Goal: Transaction & Acquisition: Purchase product/service

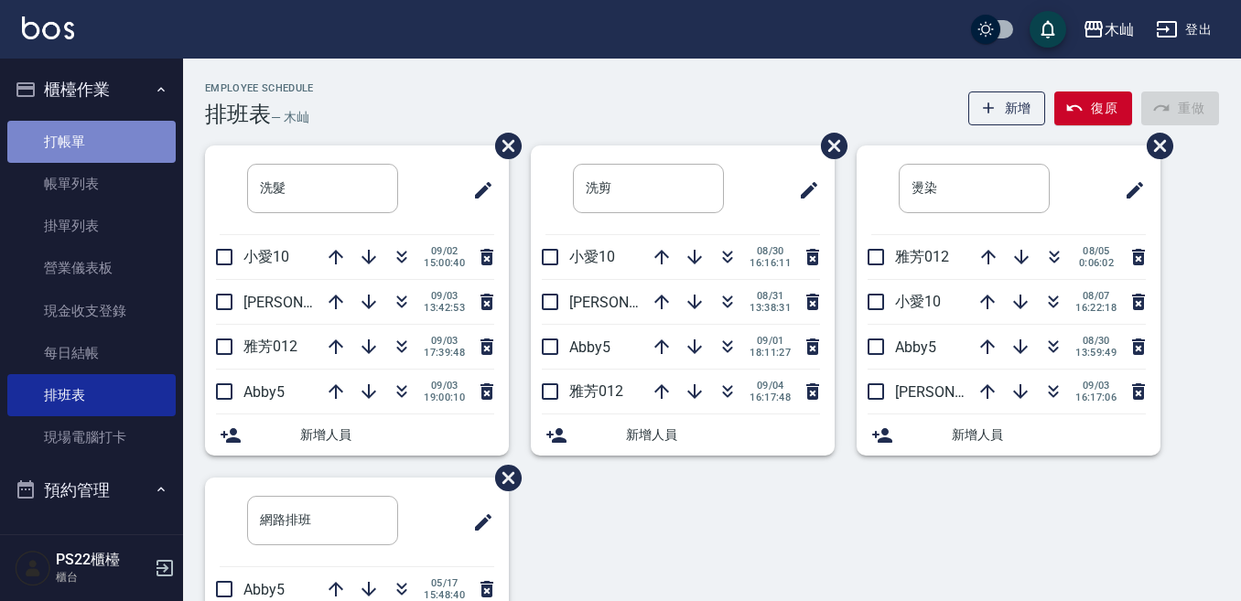
click at [102, 145] on link "打帳單" at bounding box center [91, 142] width 168 height 42
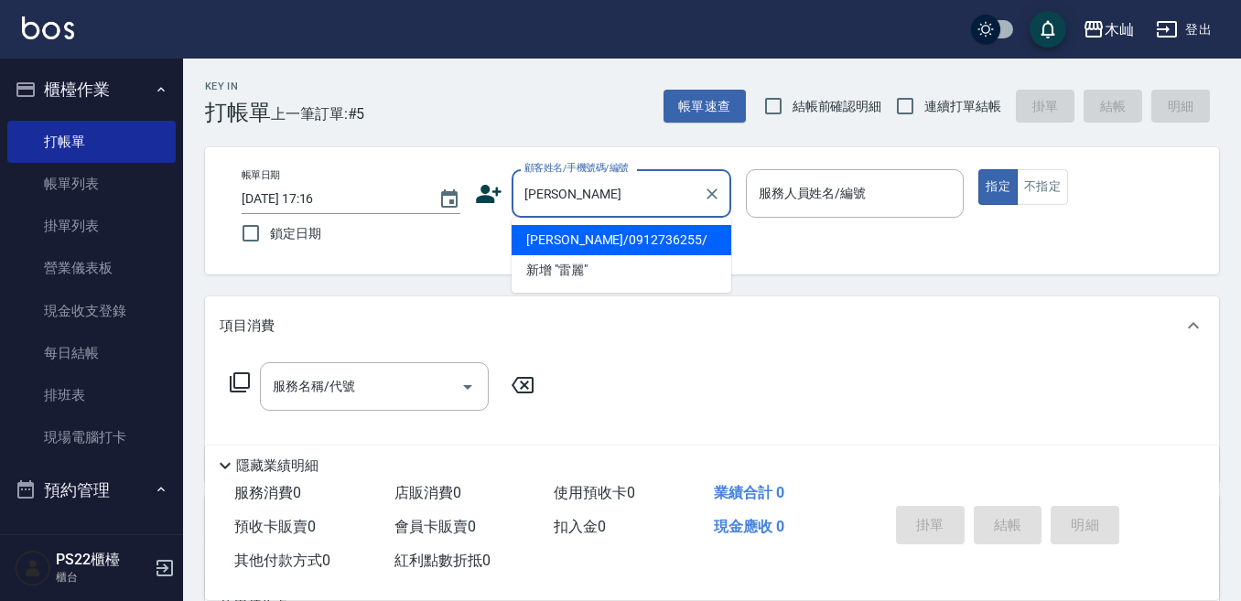
click at [612, 241] on li "[PERSON_NAME]/0912736255/" at bounding box center [622, 240] width 220 height 30
type input "[PERSON_NAME]/0912736255/"
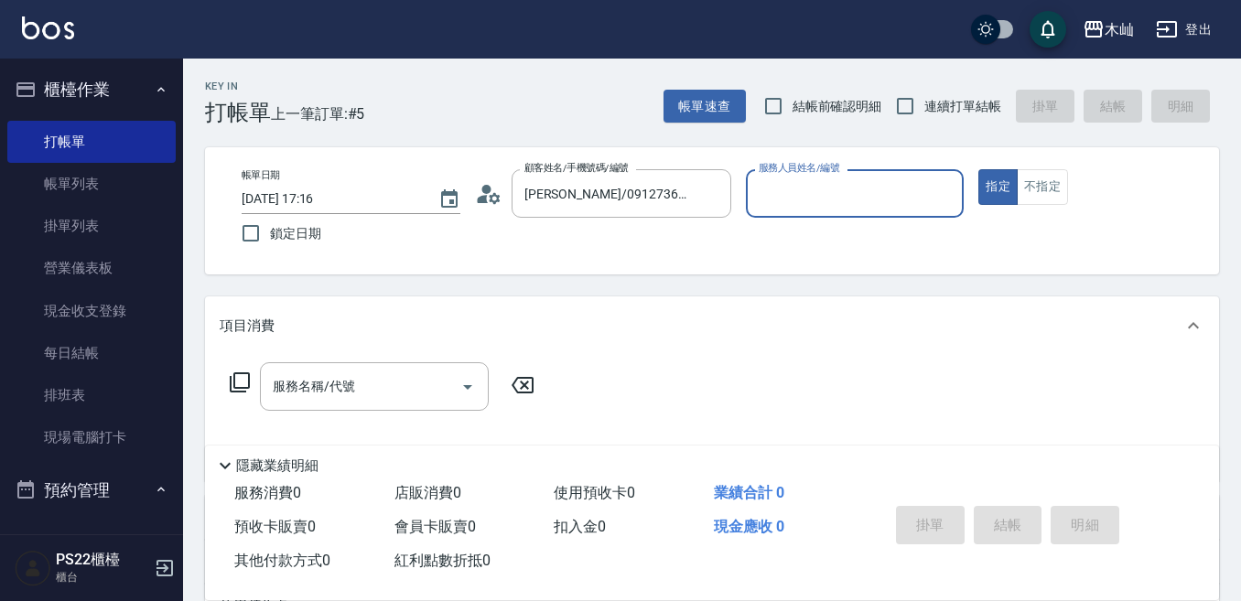
type input "雅芳-012"
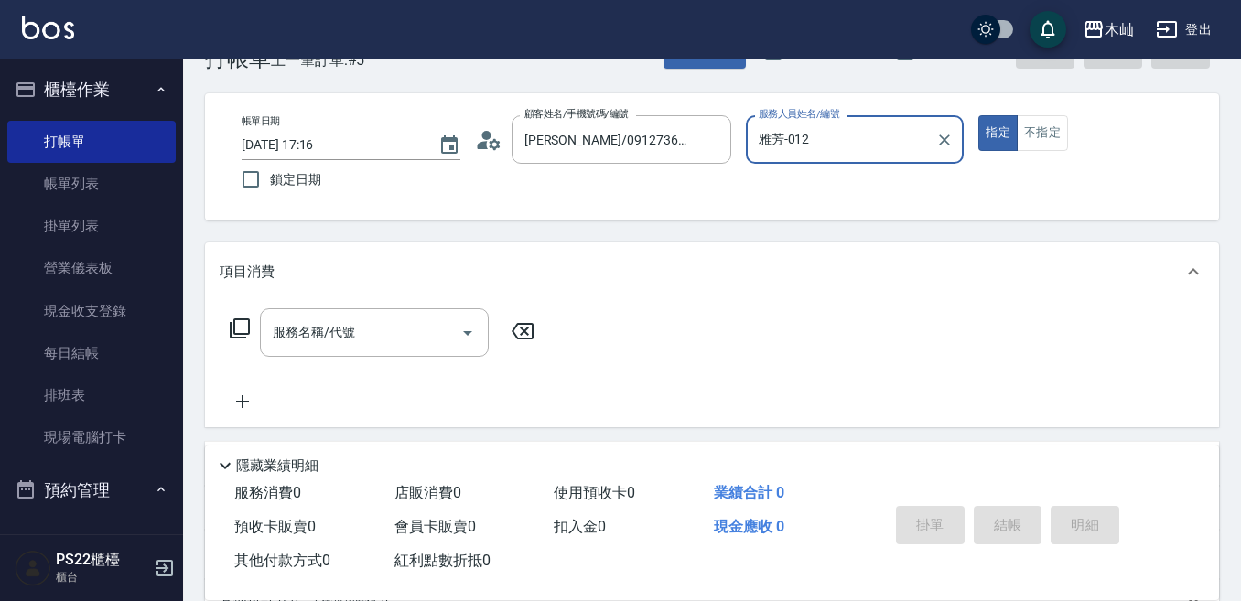
scroll to position [92, 0]
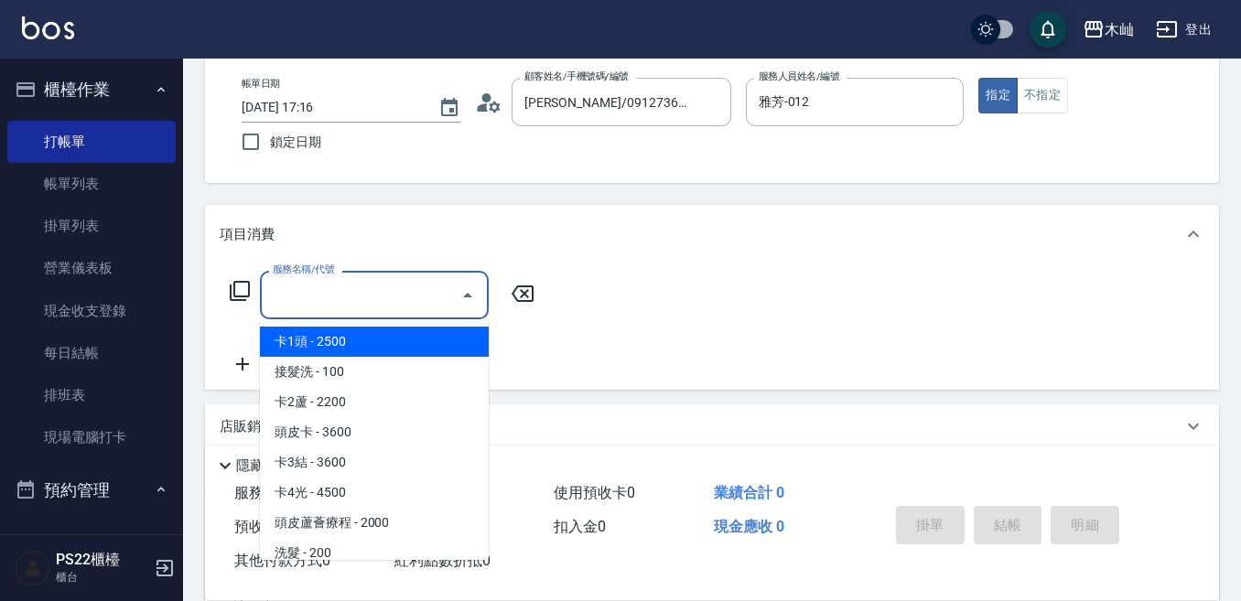
click at [430, 292] on input "服務名稱/代號" at bounding box center [360, 295] width 185 height 32
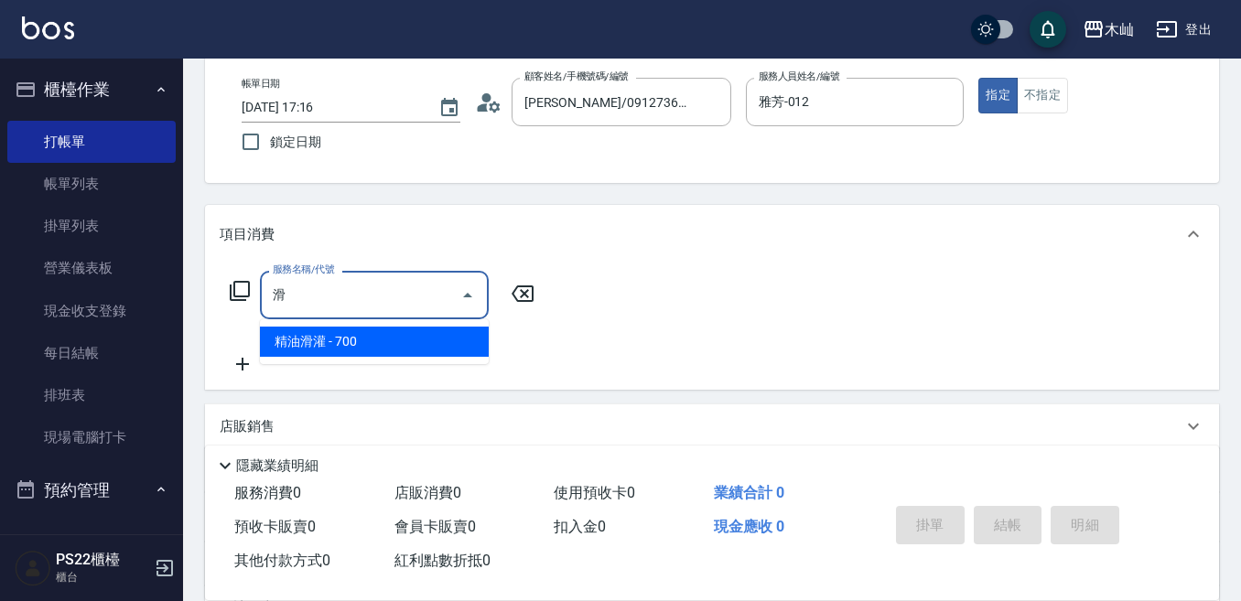
click at [441, 346] on span "精油滑灌 - 700" at bounding box center [374, 342] width 229 height 30
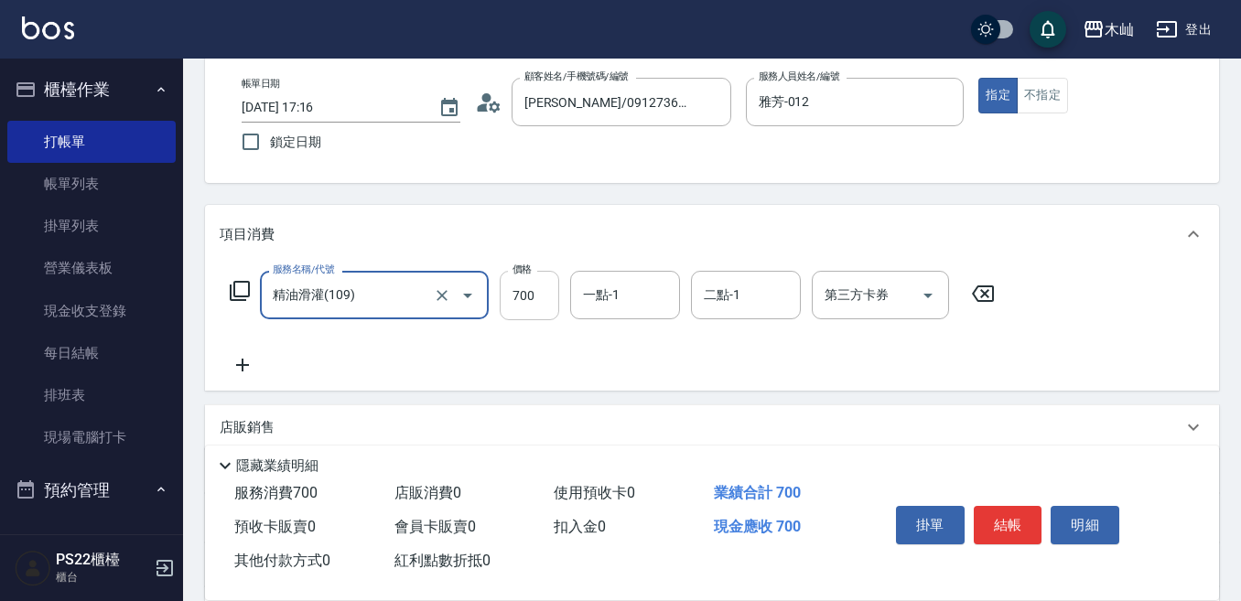
type input "精油滑灌(109)"
click at [519, 294] on input "700" at bounding box center [529, 295] width 59 height 49
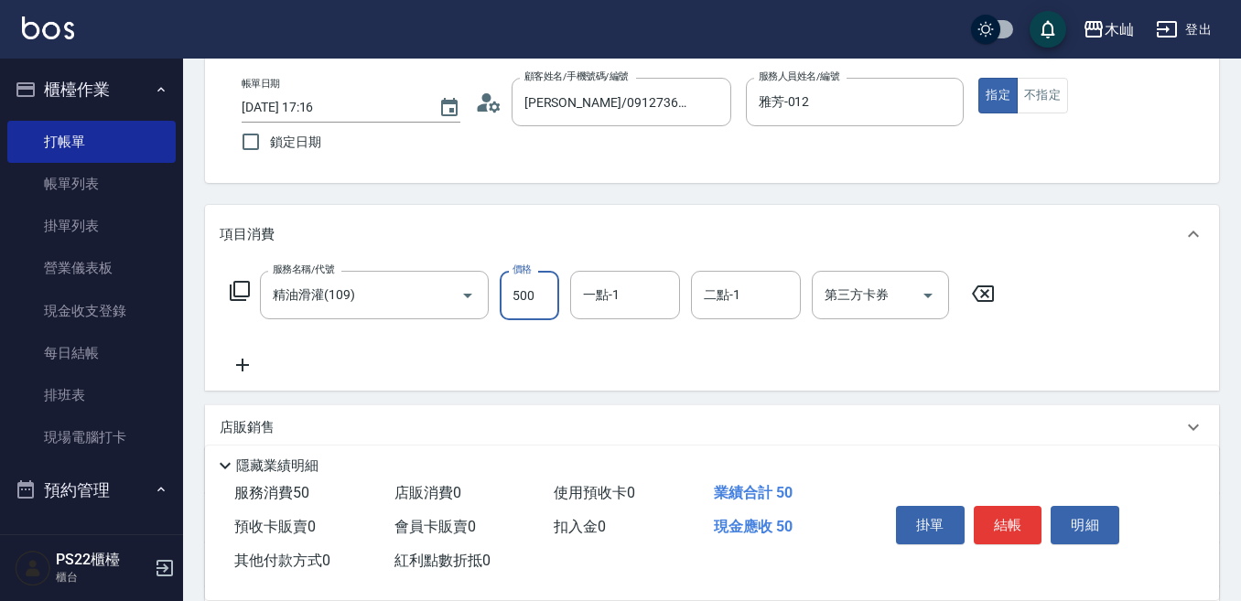
type input "500"
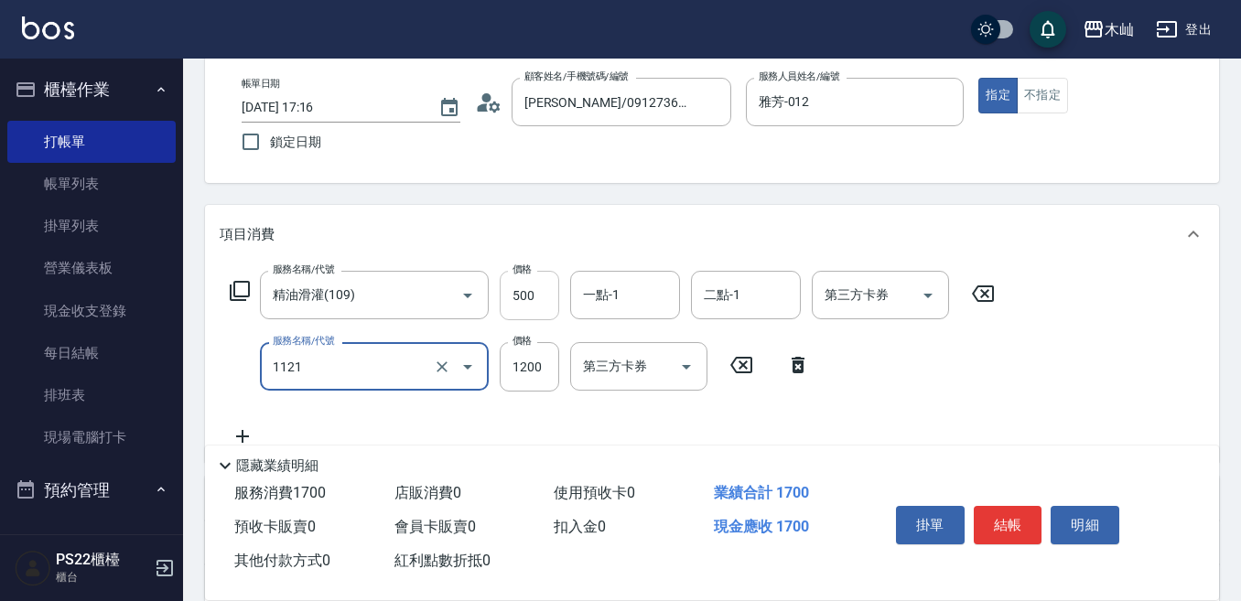
type input "頭皮卡使用(1121)"
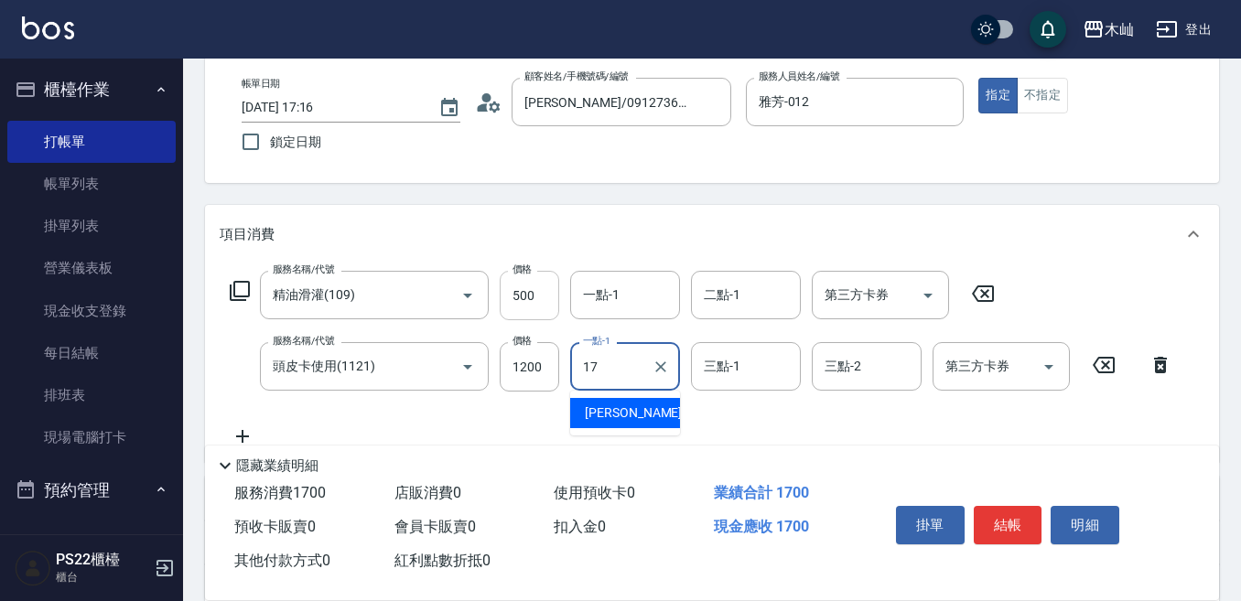
type input "[PERSON_NAME]-17"
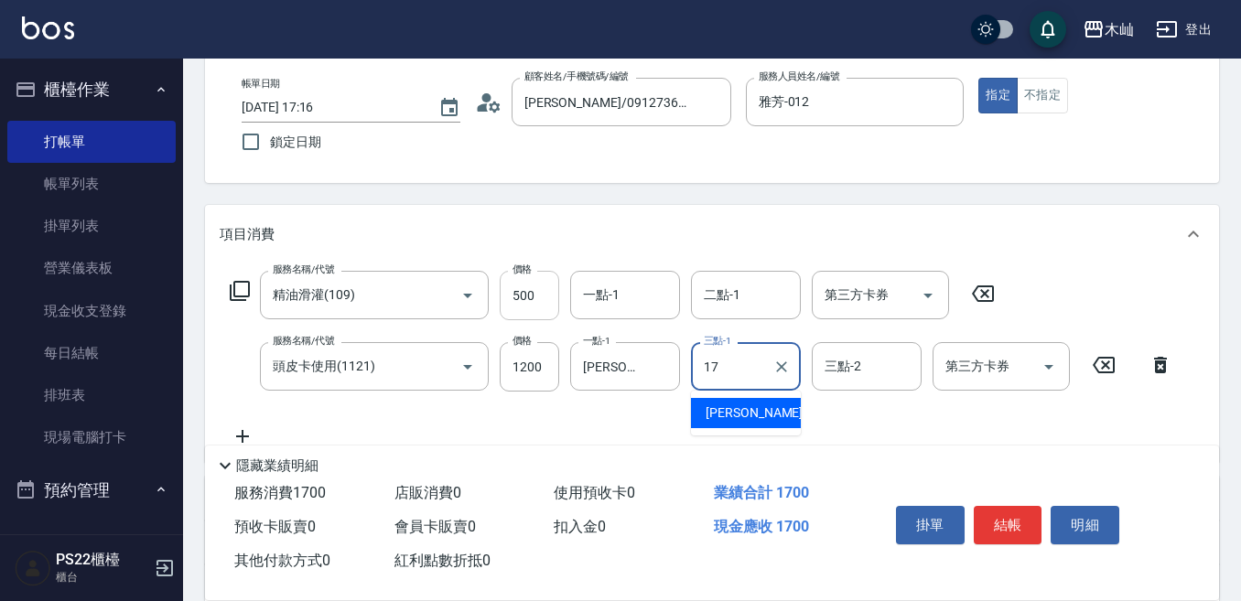
type input "[PERSON_NAME]-17"
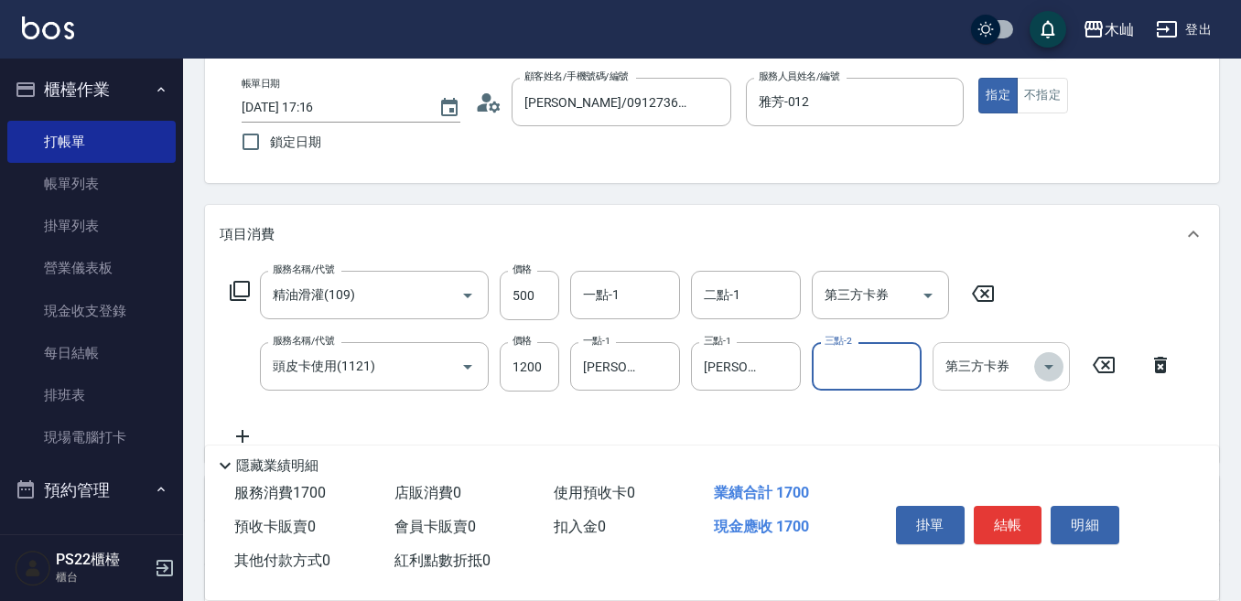
click at [1052, 371] on icon "Open" at bounding box center [1049, 367] width 22 height 22
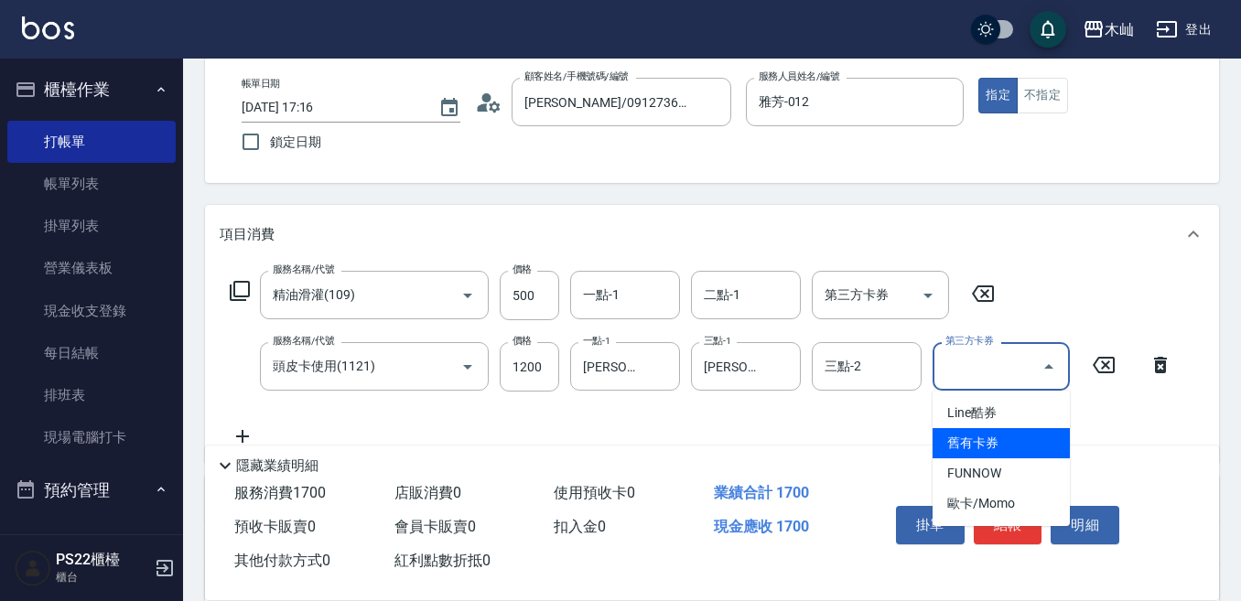
click at [1014, 439] on span "舊有卡券" at bounding box center [1000, 443] width 137 height 30
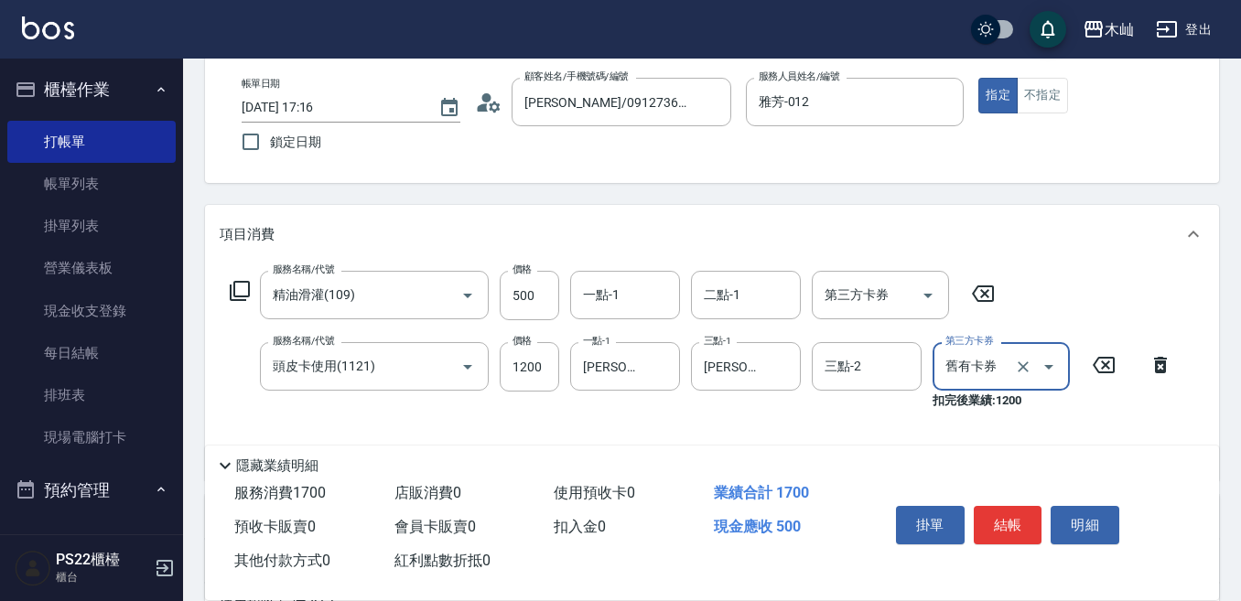
type input "舊有卡券"
click at [1009, 524] on button "結帳" at bounding box center [1008, 525] width 69 height 38
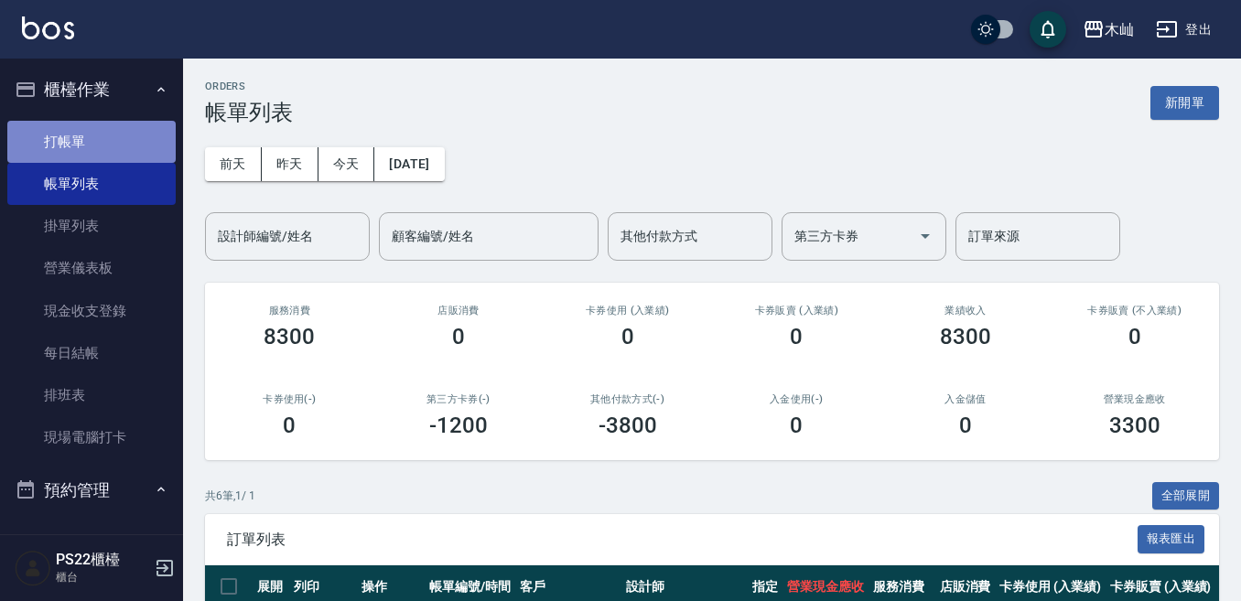
click at [131, 135] on link "打帳單" at bounding box center [91, 142] width 168 height 42
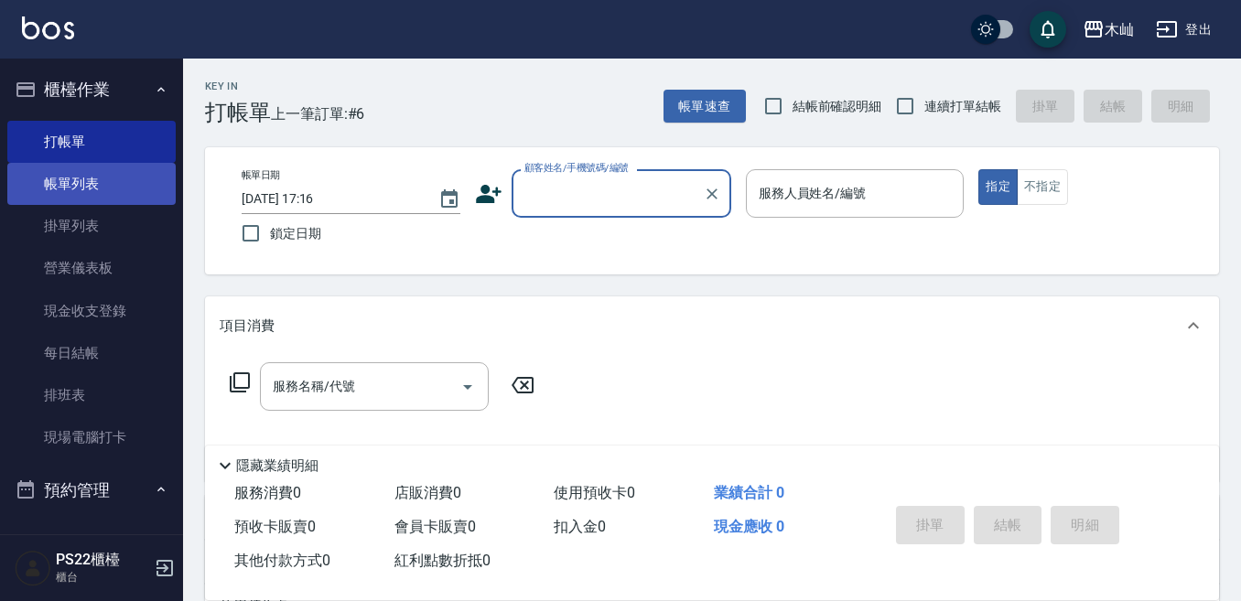
click at [124, 176] on link "帳單列表" at bounding box center [91, 184] width 168 height 42
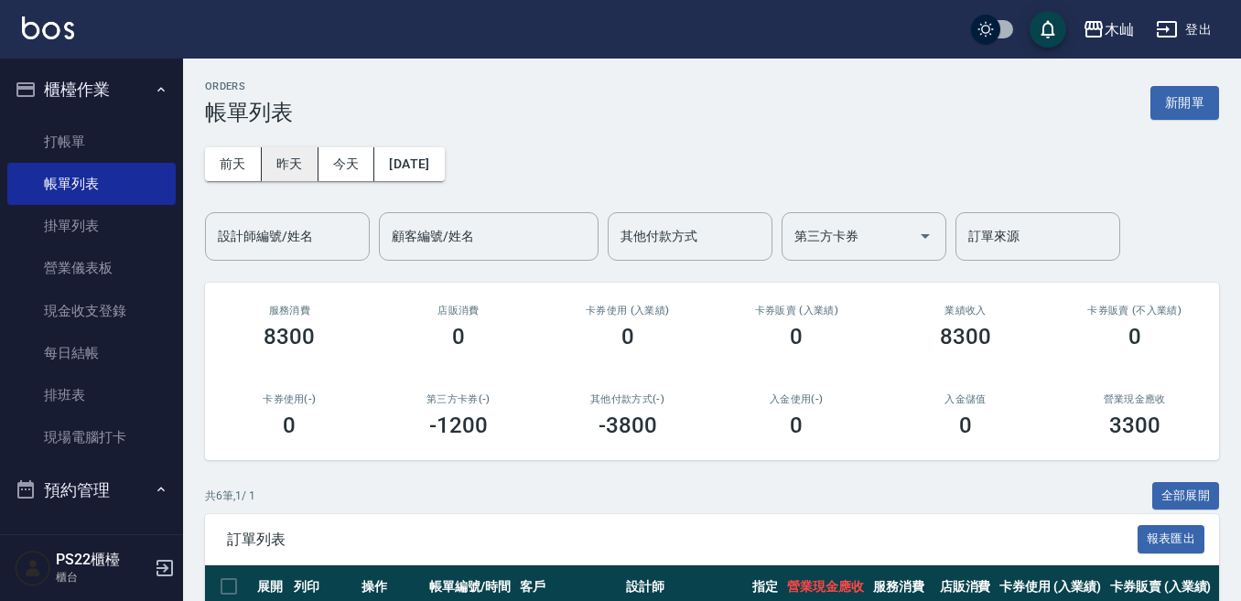
click at [287, 178] on button "昨天" at bounding box center [290, 164] width 57 height 34
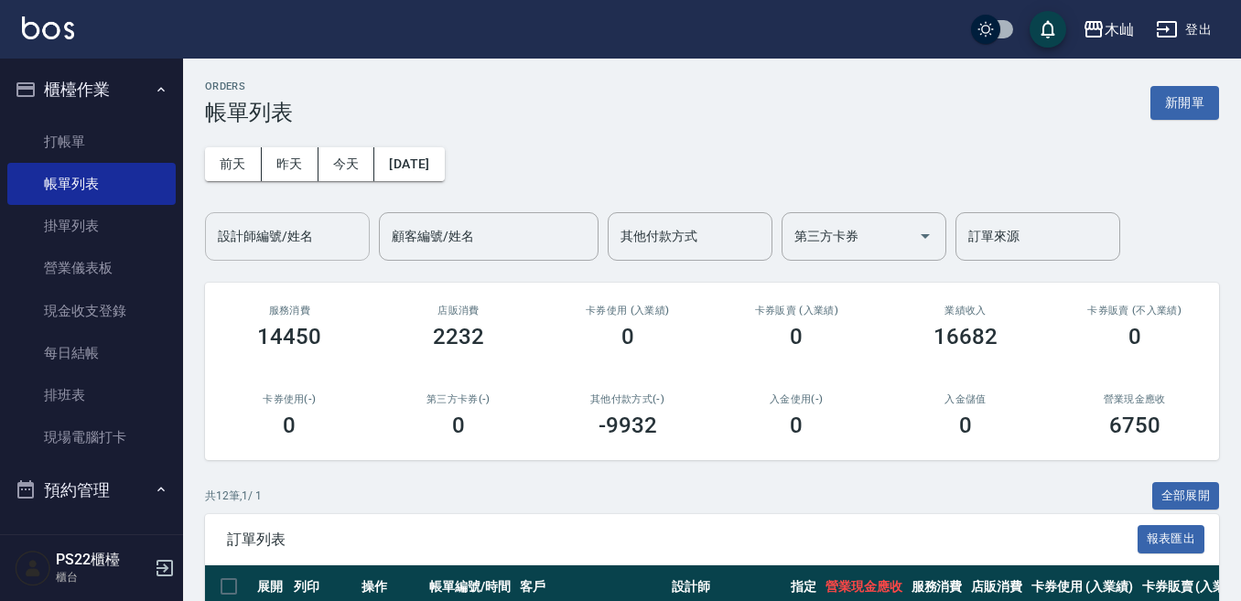
click at [296, 244] on input "設計師編號/姓名" at bounding box center [287, 237] width 148 height 32
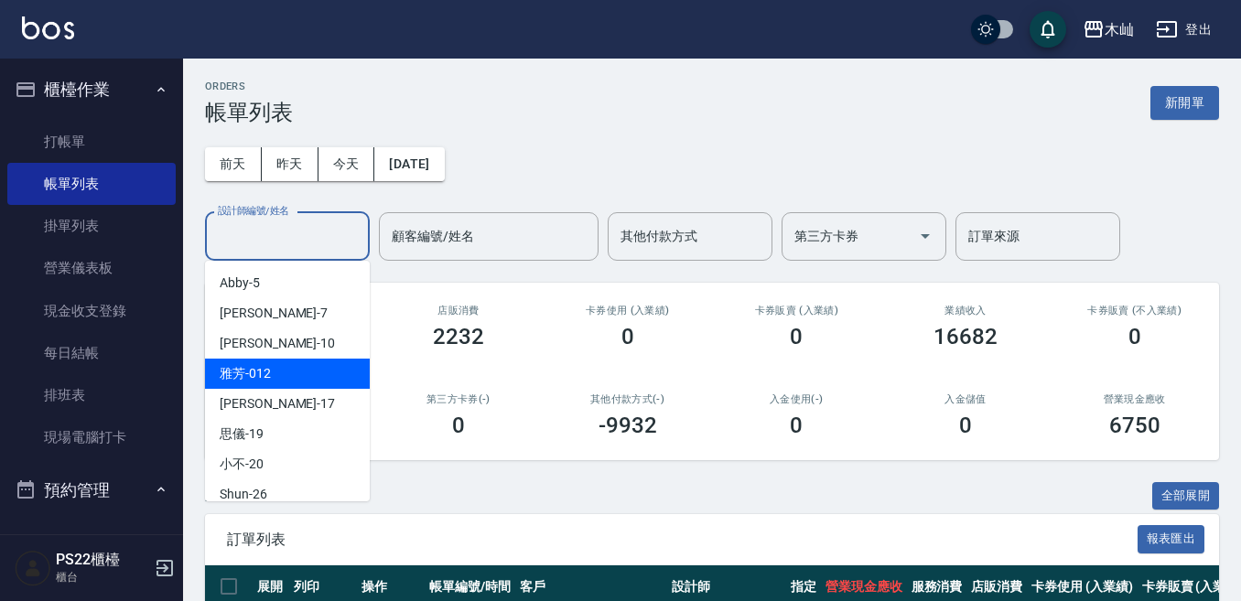
click at [313, 376] on div "雅芳 -012" at bounding box center [287, 374] width 165 height 30
type input "雅芳-012"
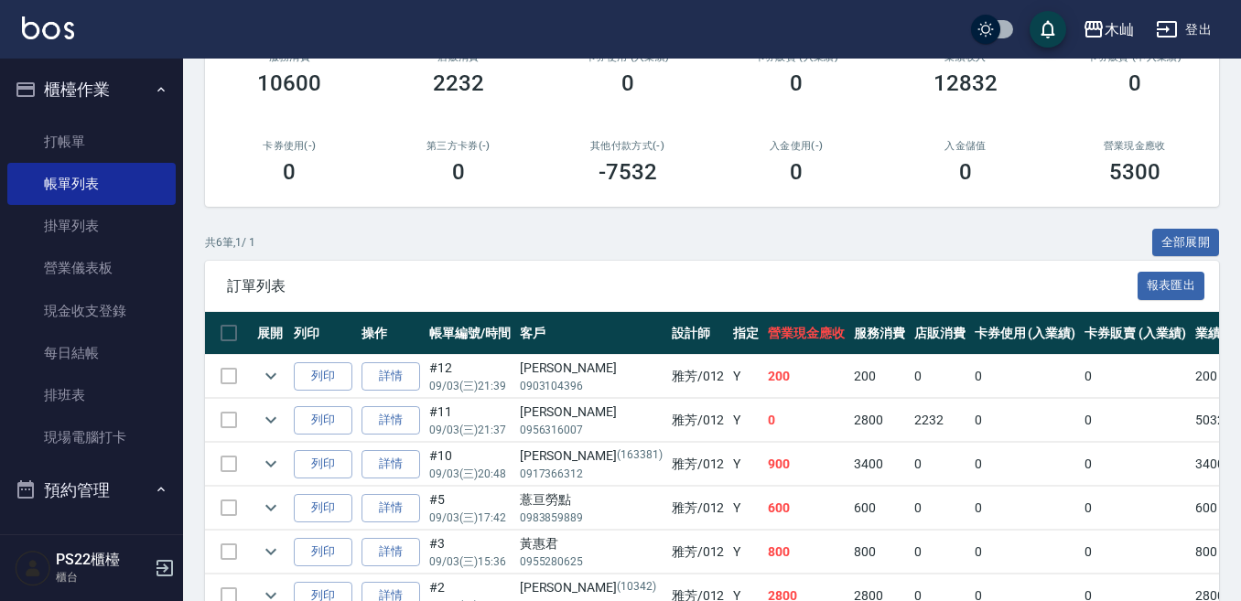
scroll to position [275, 0]
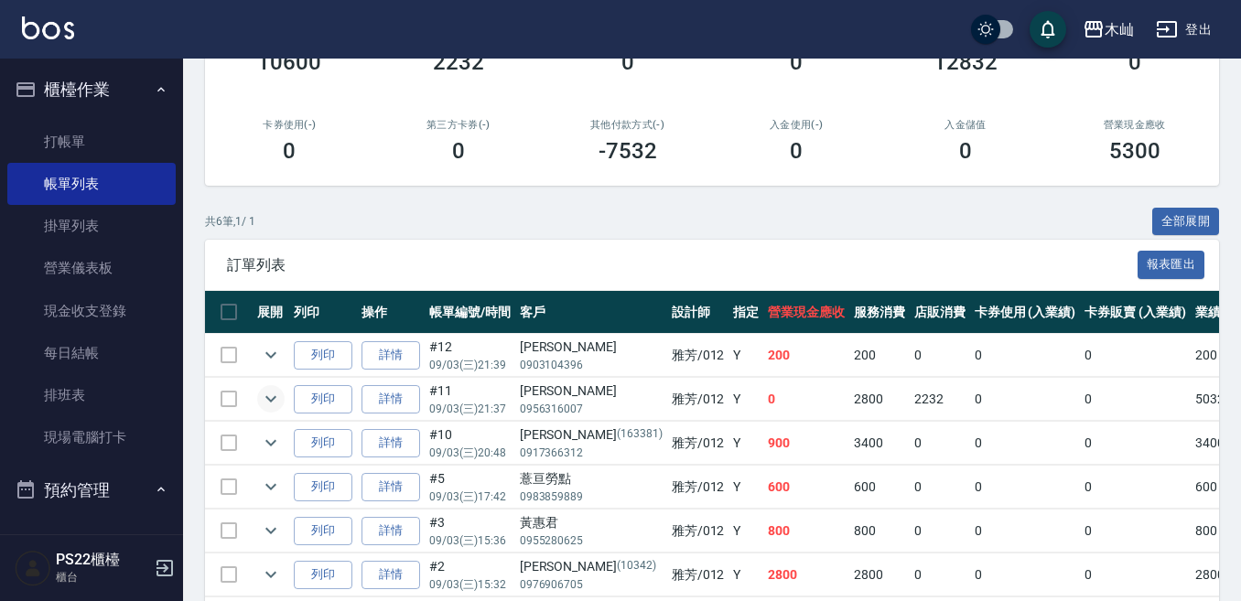
click at [276, 400] on icon "expand row" at bounding box center [271, 399] width 22 height 22
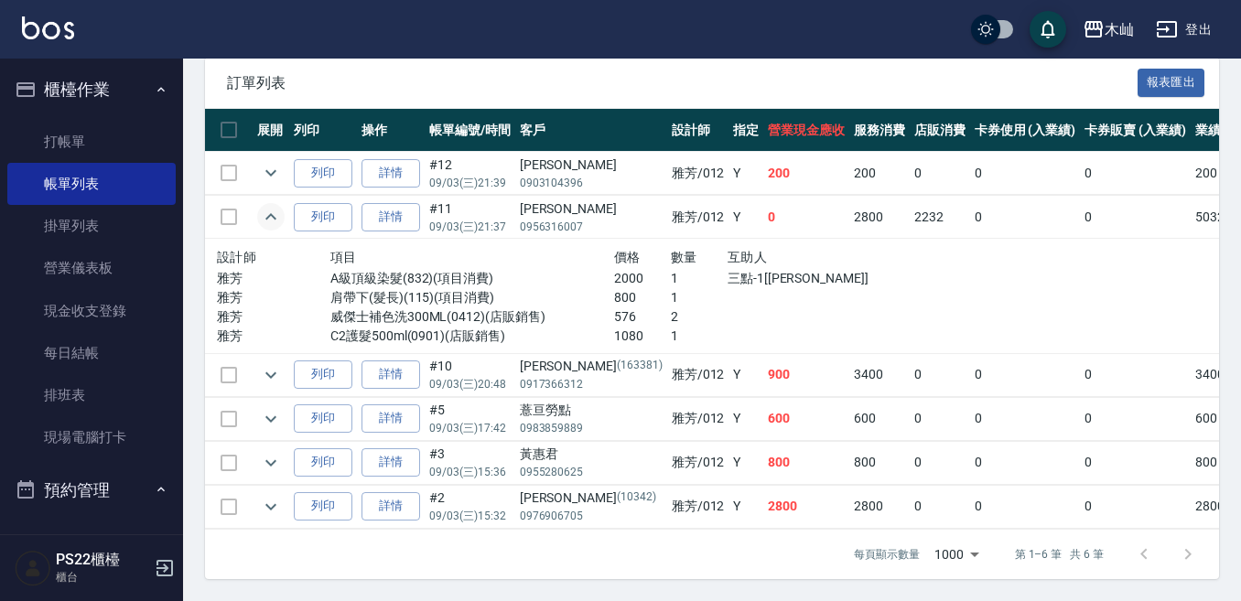
scroll to position [472, 0]
click at [280, 496] on icon "expand row" at bounding box center [271, 507] width 22 height 22
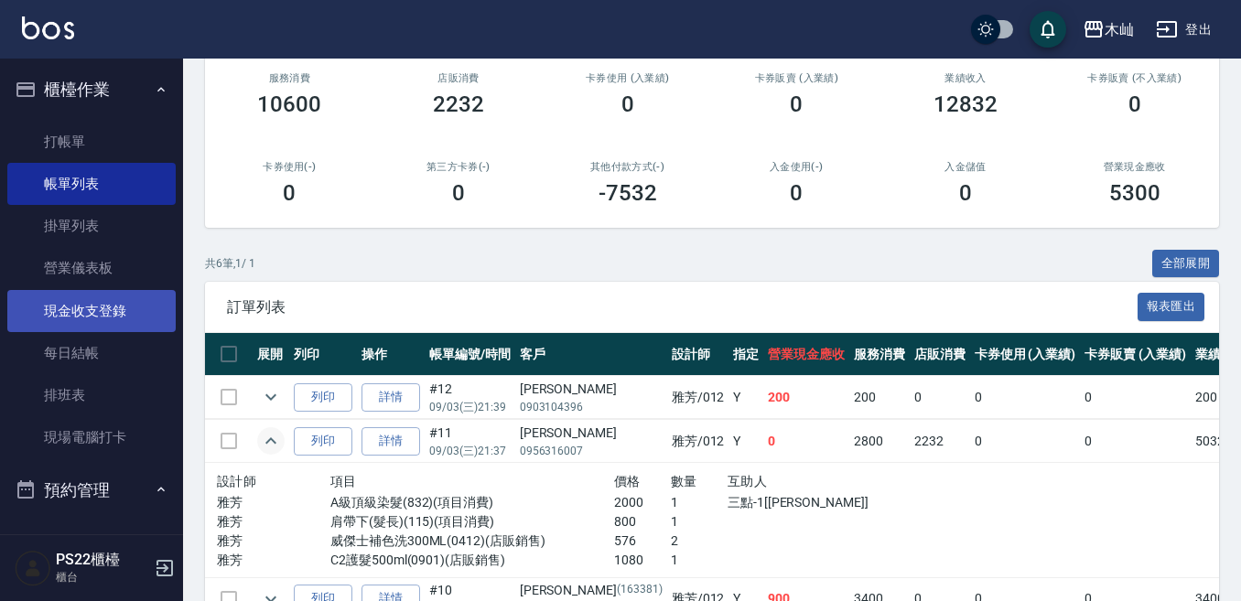
scroll to position [198, 0]
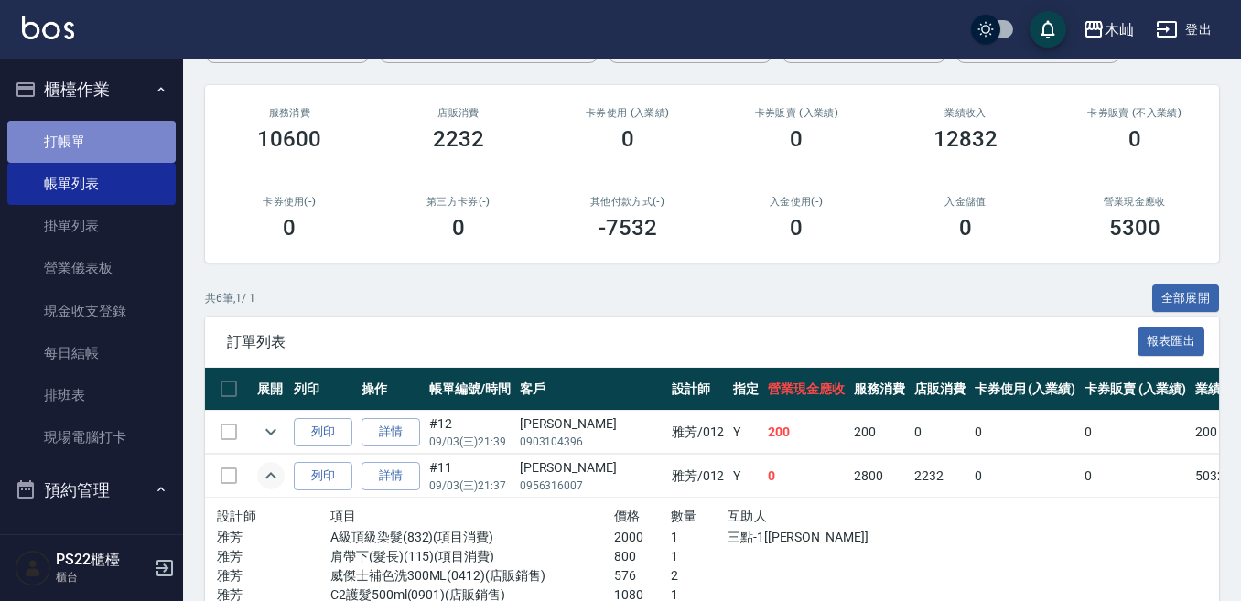
click at [101, 141] on link "打帳單" at bounding box center [91, 142] width 168 height 42
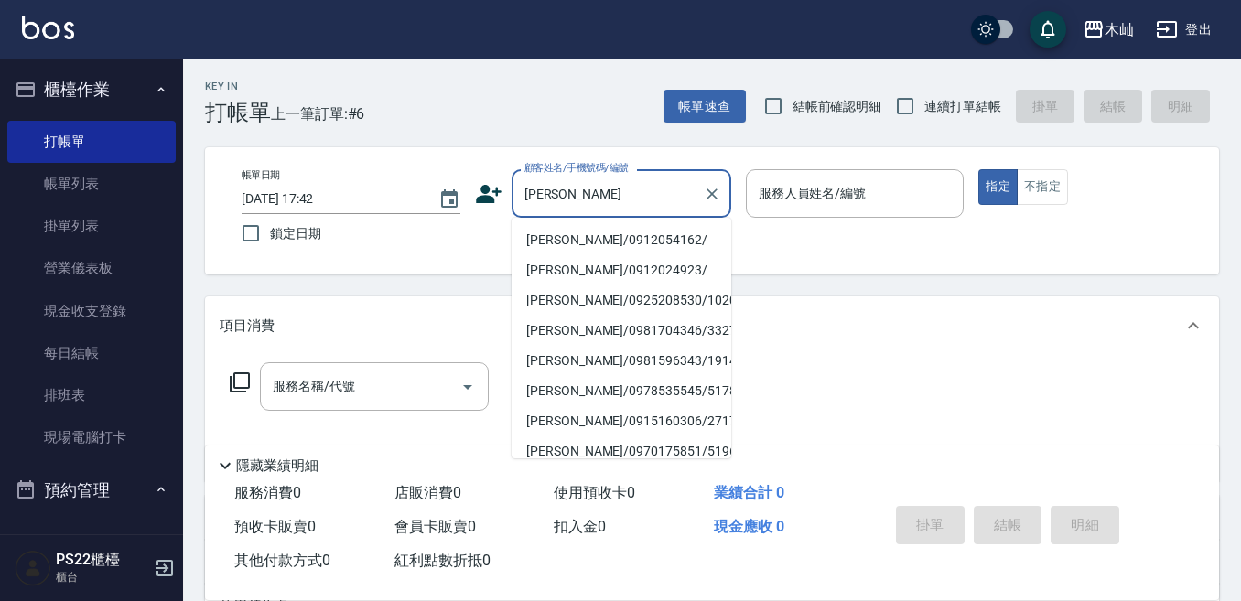
click at [593, 238] on li "[PERSON_NAME]/0912054162/" at bounding box center [622, 240] width 220 height 30
type input "[PERSON_NAME]/0912054162/"
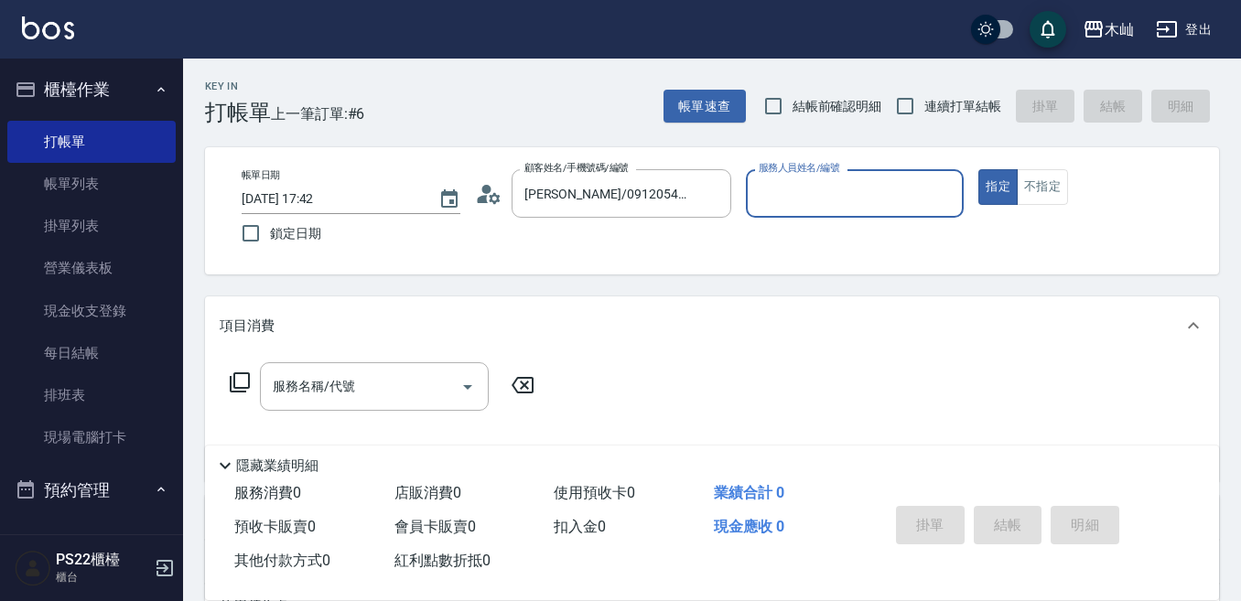
type input "[PERSON_NAME]-7"
click at [397, 380] on input "服務名稱/代號" at bounding box center [360, 387] width 185 height 32
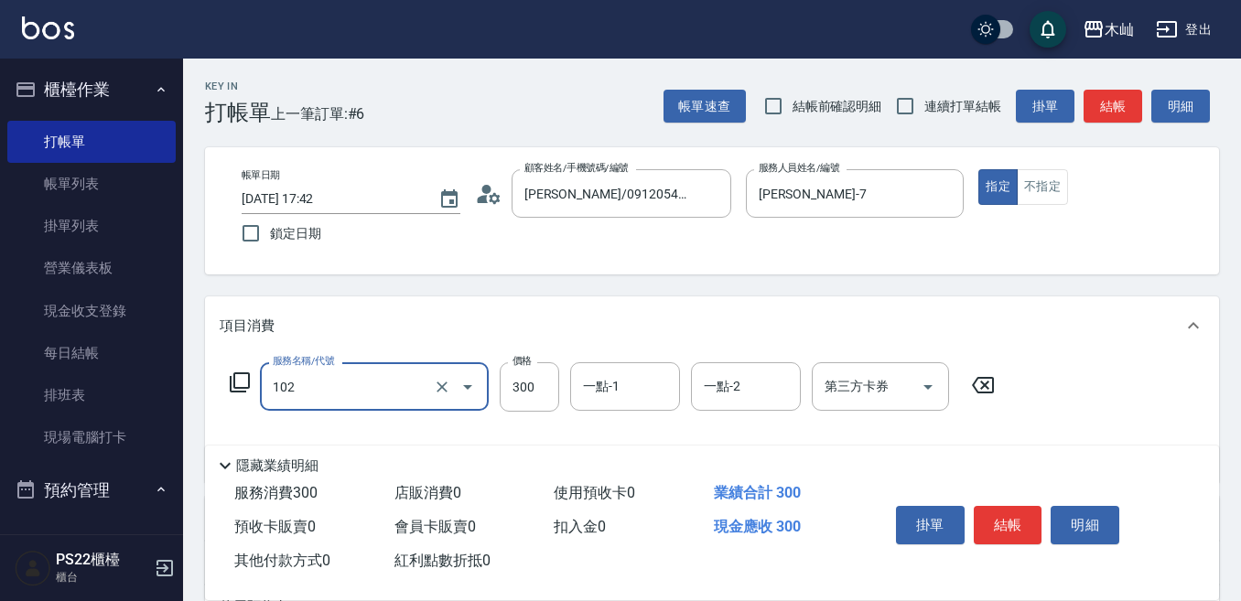
type input "精油洗髮(102)"
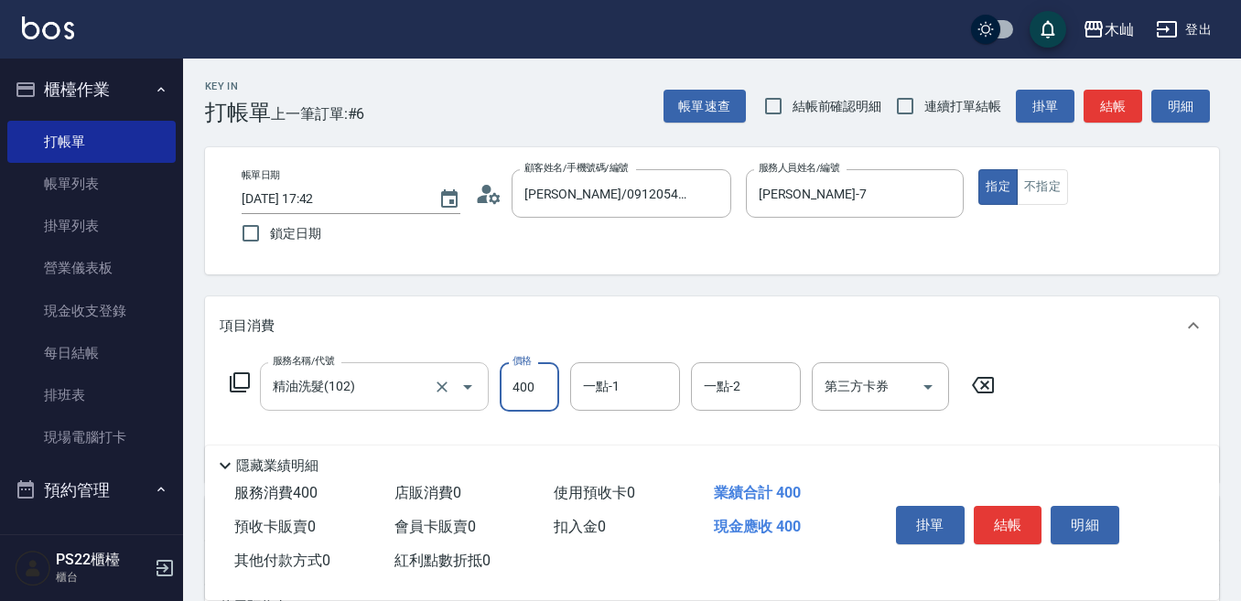
type input "400"
type input "單剪(202)"
type input "400"
click at [1027, 510] on button "結帳" at bounding box center [1008, 525] width 69 height 38
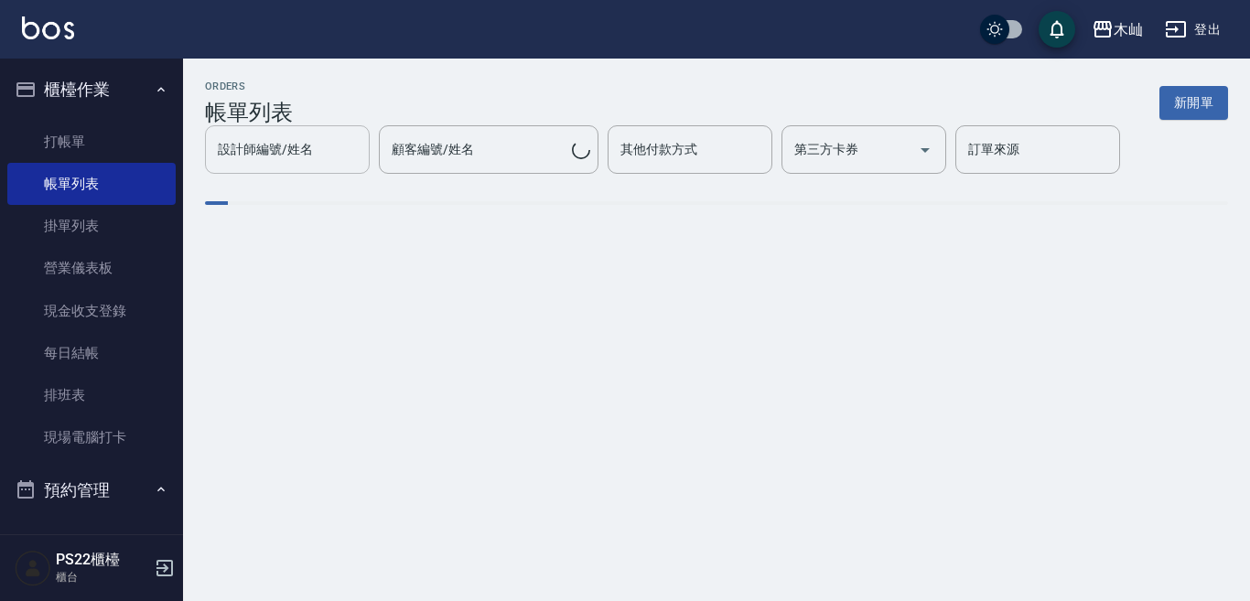
click at [305, 167] on div "設計師編號/姓名" at bounding box center [287, 149] width 165 height 48
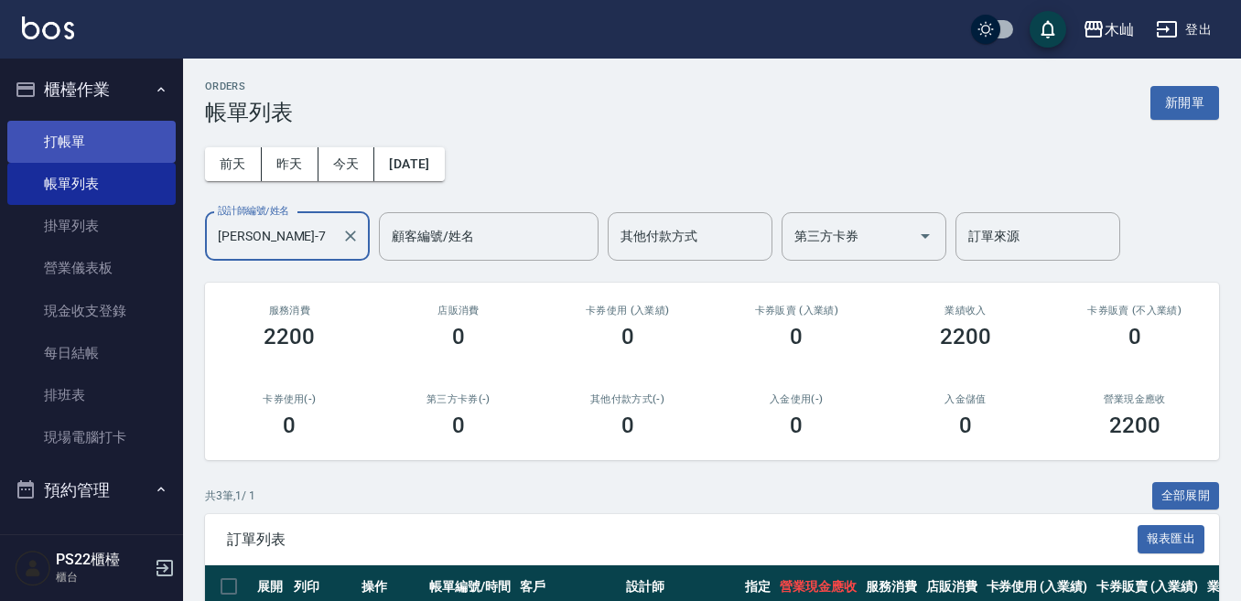
type input "[PERSON_NAME]-7"
click at [107, 130] on link "打帳單" at bounding box center [91, 142] width 168 height 42
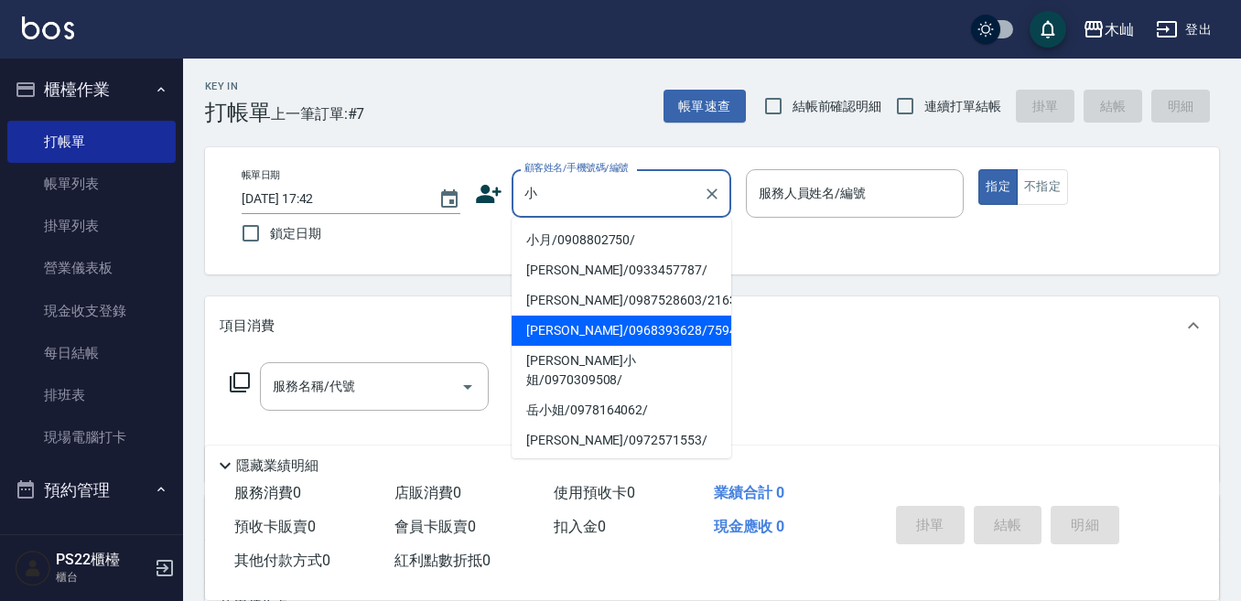
click at [564, 327] on li "[PERSON_NAME]/0968393628/759452" at bounding box center [622, 331] width 220 height 30
type input "[PERSON_NAME]/0968393628/759452"
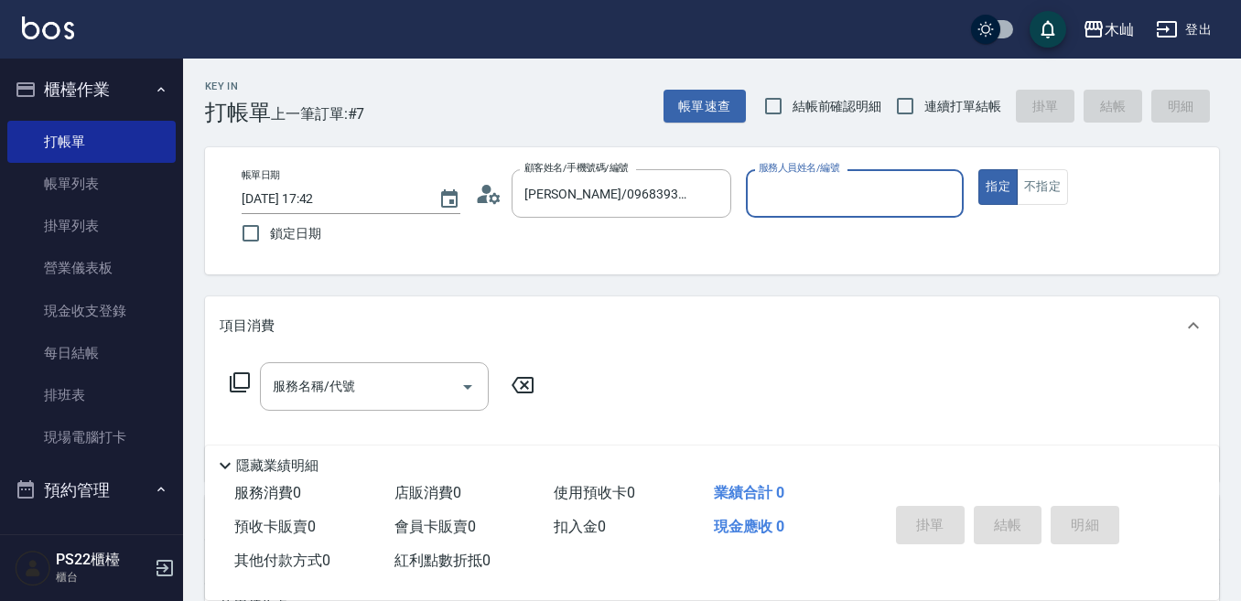
type input "小愛-10"
click at [371, 386] on input "服務名稱/代號" at bounding box center [360, 387] width 185 height 32
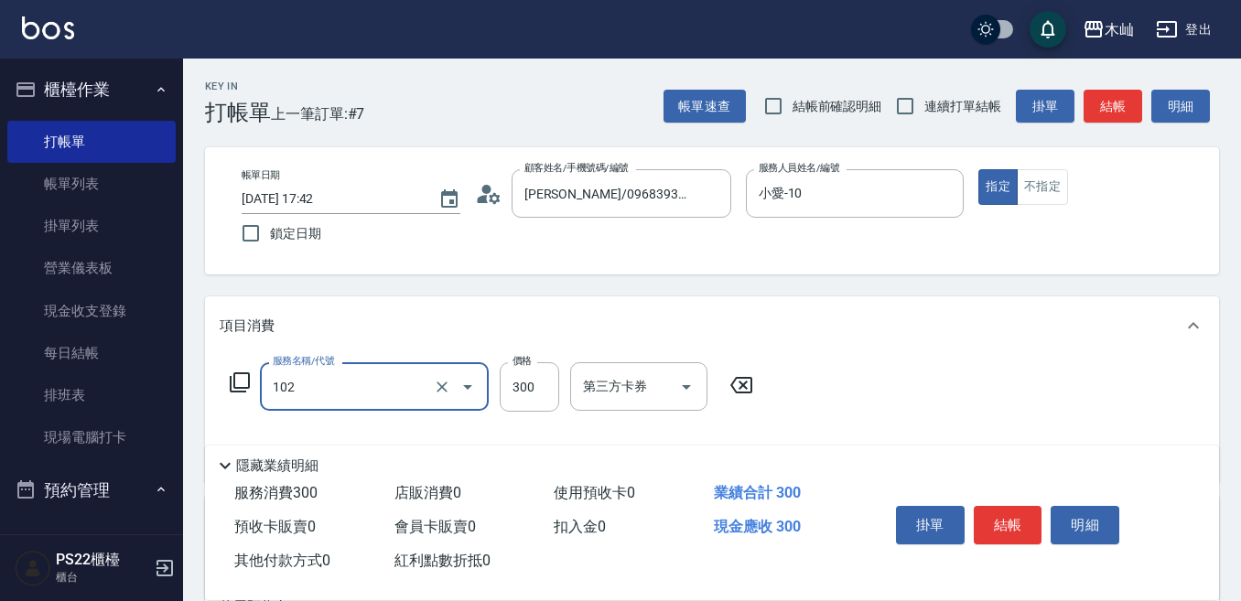
type input "精油洗髮(102)"
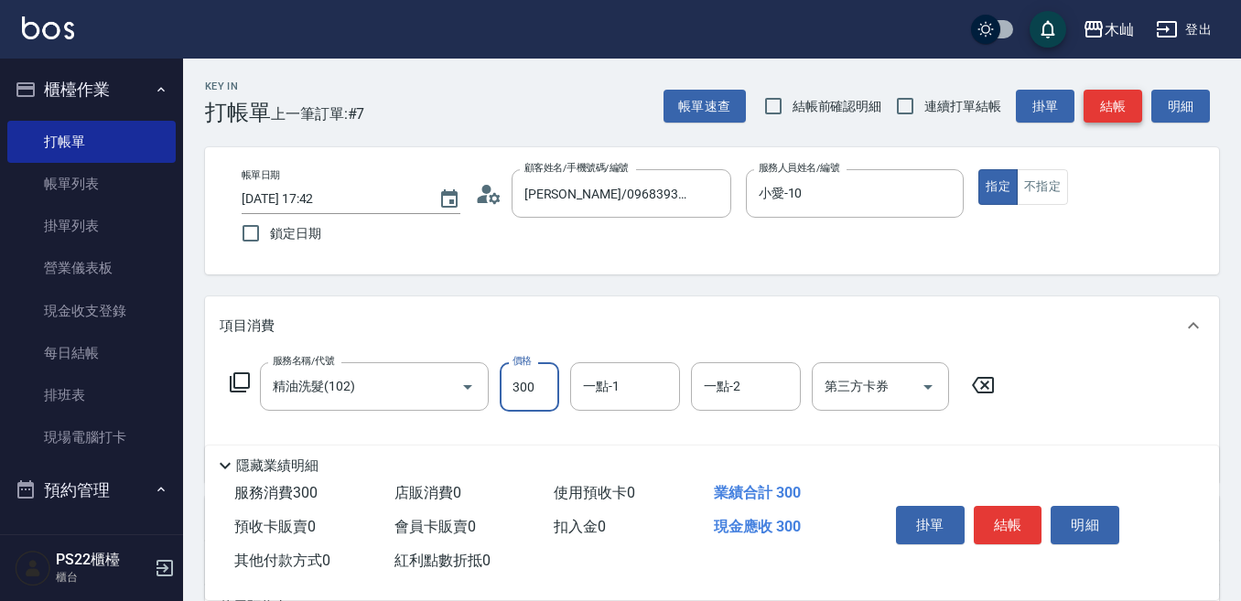
click at [1091, 121] on button "結帳" at bounding box center [1112, 107] width 59 height 34
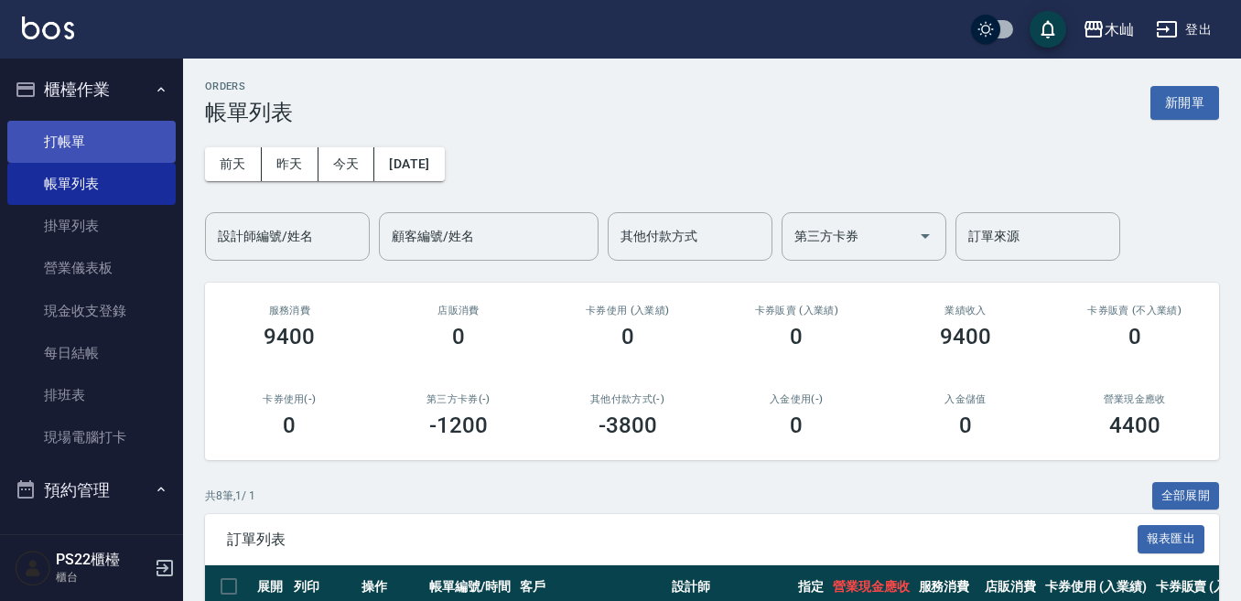
click at [145, 144] on link "打帳單" at bounding box center [91, 142] width 168 height 42
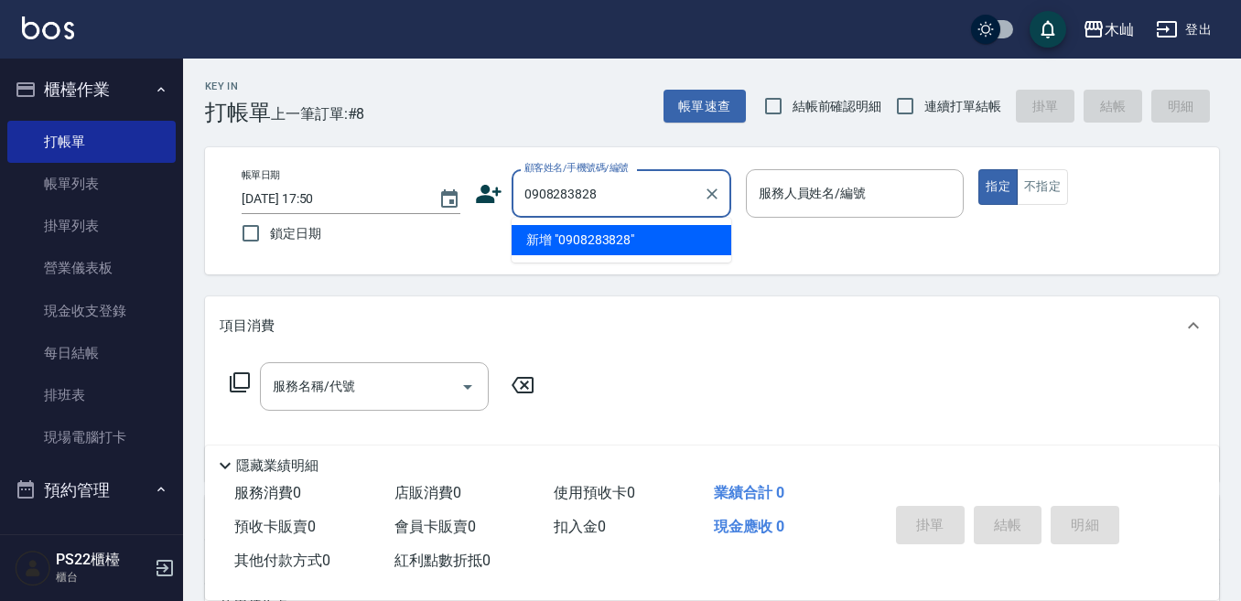
click at [576, 236] on li "新增 "0908283828"" at bounding box center [622, 240] width 220 height 30
type input "0908283828"
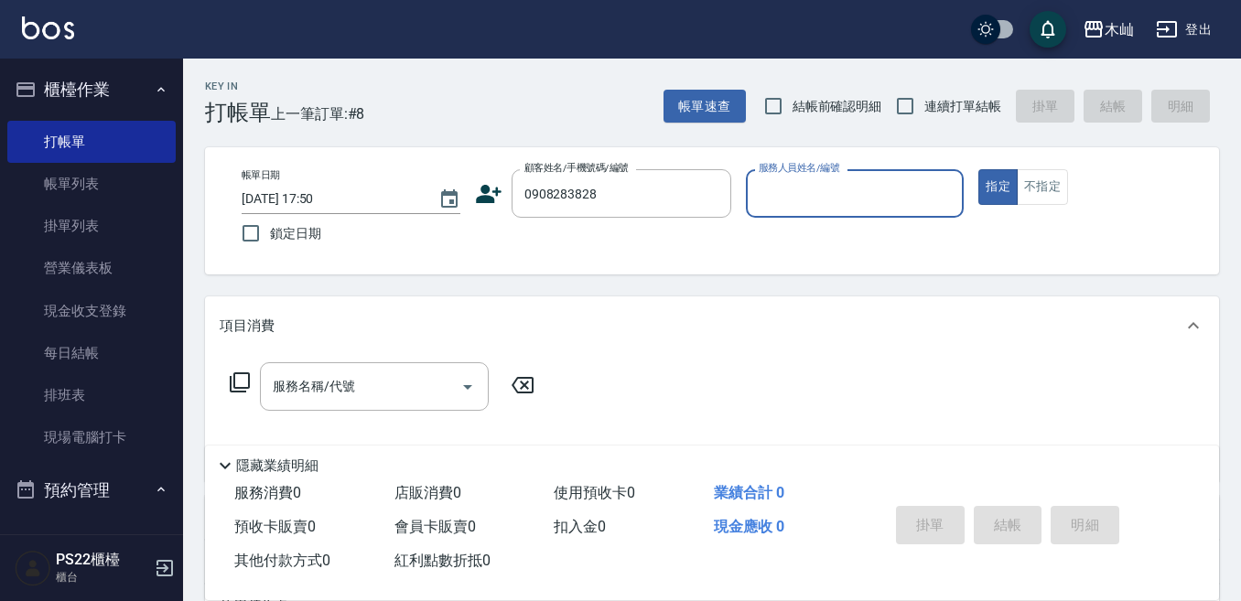
click at [490, 194] on icon at bounding box center [488, 193] width 27 height 27
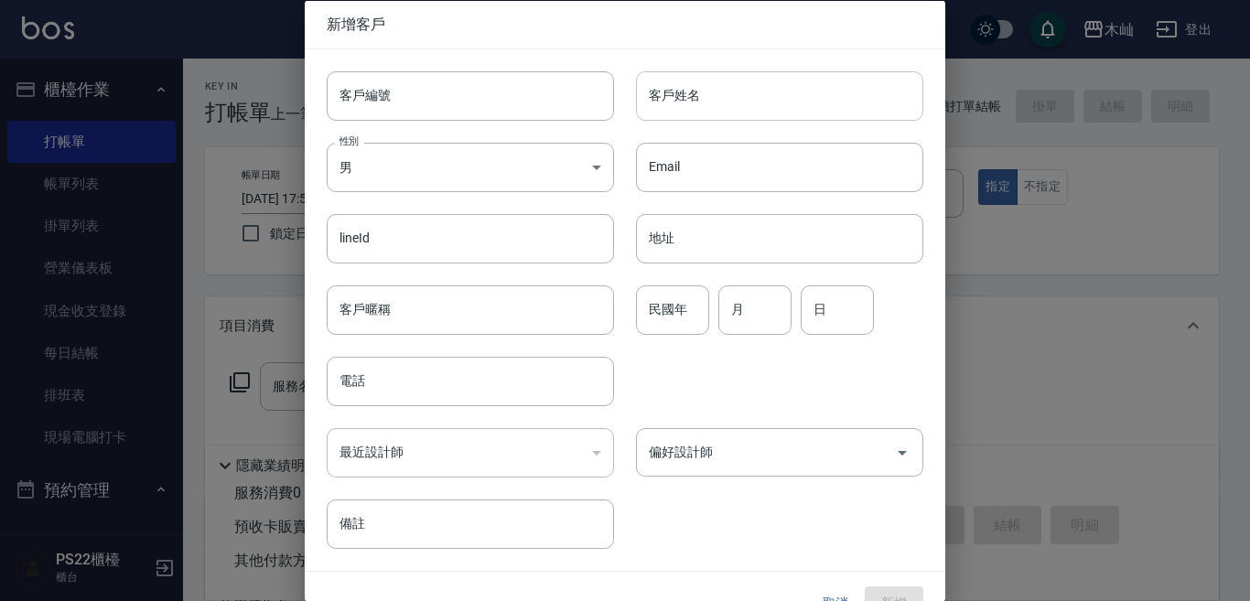
type input "0908283828"
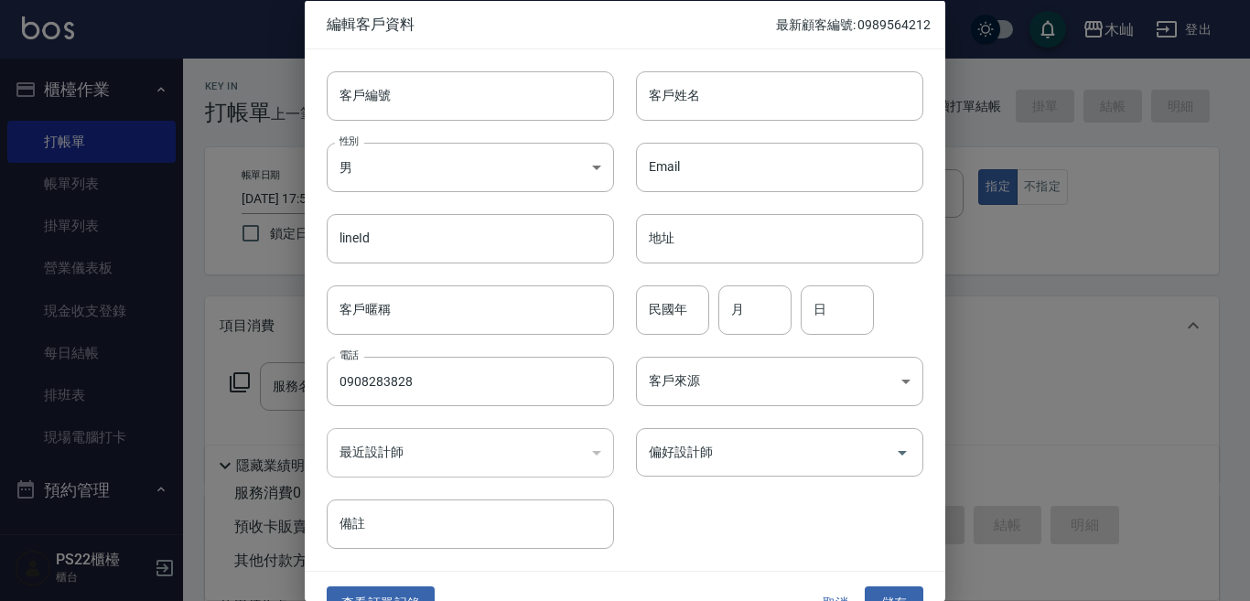
click at [675, 94] on input "客戶姓名" at bounding box center [779, 94] width 287 height 49
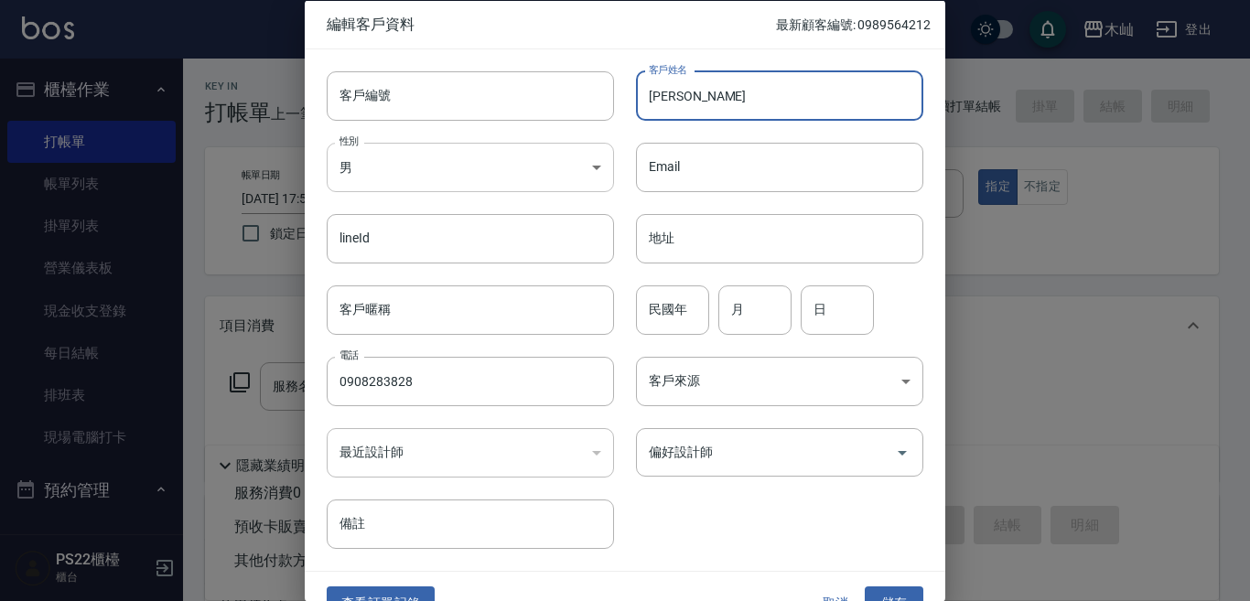
type input "[PERSON_NAME]"
click at [573, 175] on body "木屾 登出 櫃檯作業 打帳單 帳單列表 掛單列表 營業儀表板 現金收支登錄 每日結帳 排班表 現場電腦打卡 預約管理 預約管理 單日預約紀錄 單週預約紀錄 報…" at bounding box center [625, 445] width 1250 height 891
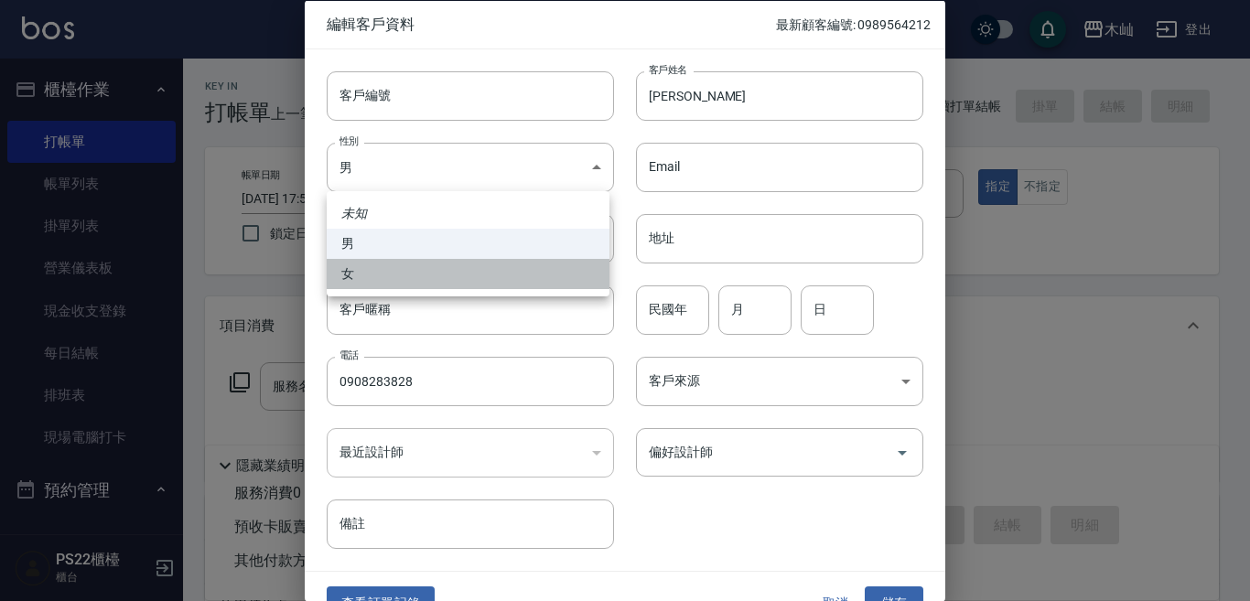
click at [548, 270] on li "女" at bounding box center [468, 274] width 283 height 30
type input "[DEMOGRAPHIC_DATA]"
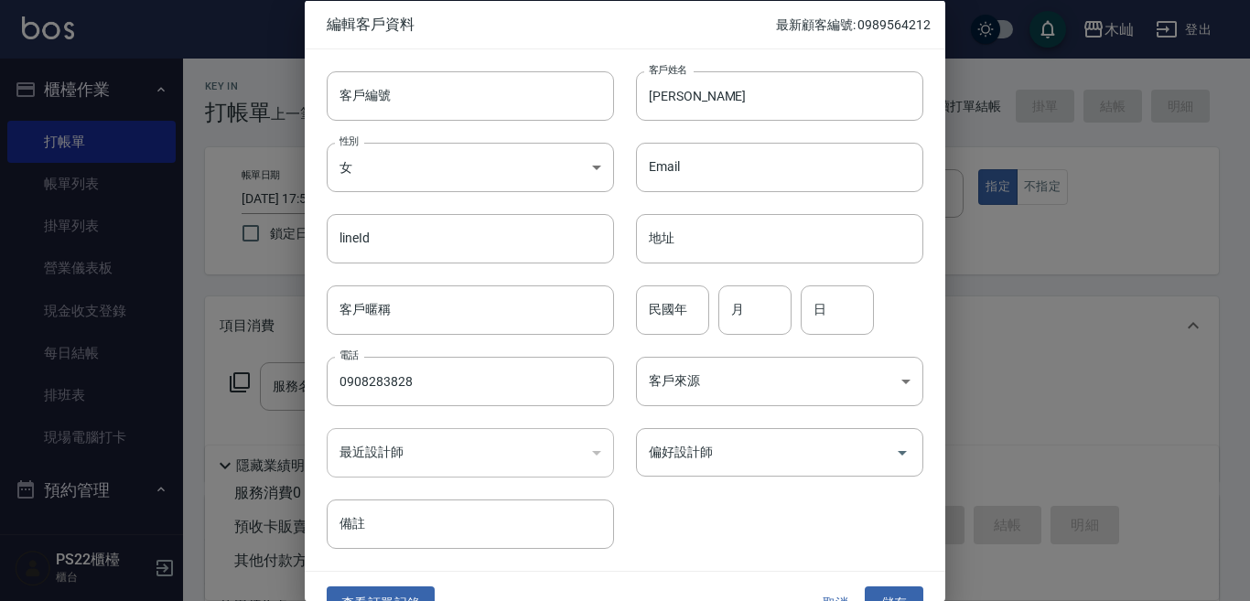
click at [658, 303] on input "民國年" at bounding box center [672, 309] width 73 height 49
type input "91"
type input "08"
type input "14"
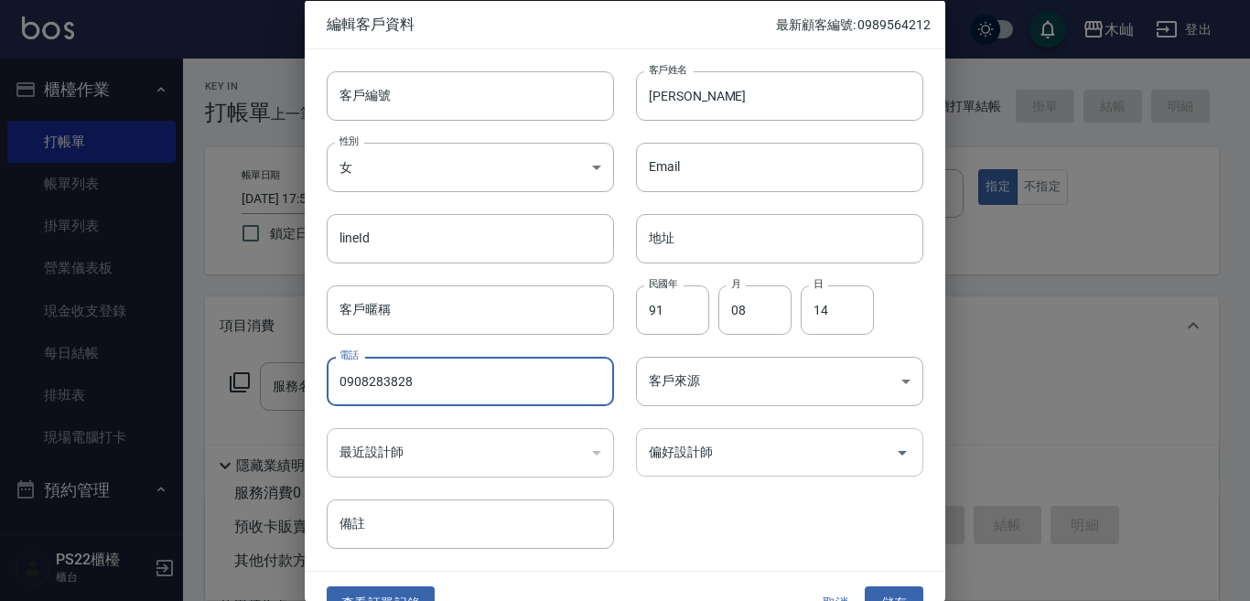
click at [891, 456] on icon "Open" at bounding box center [902, 452] width 22 height 22
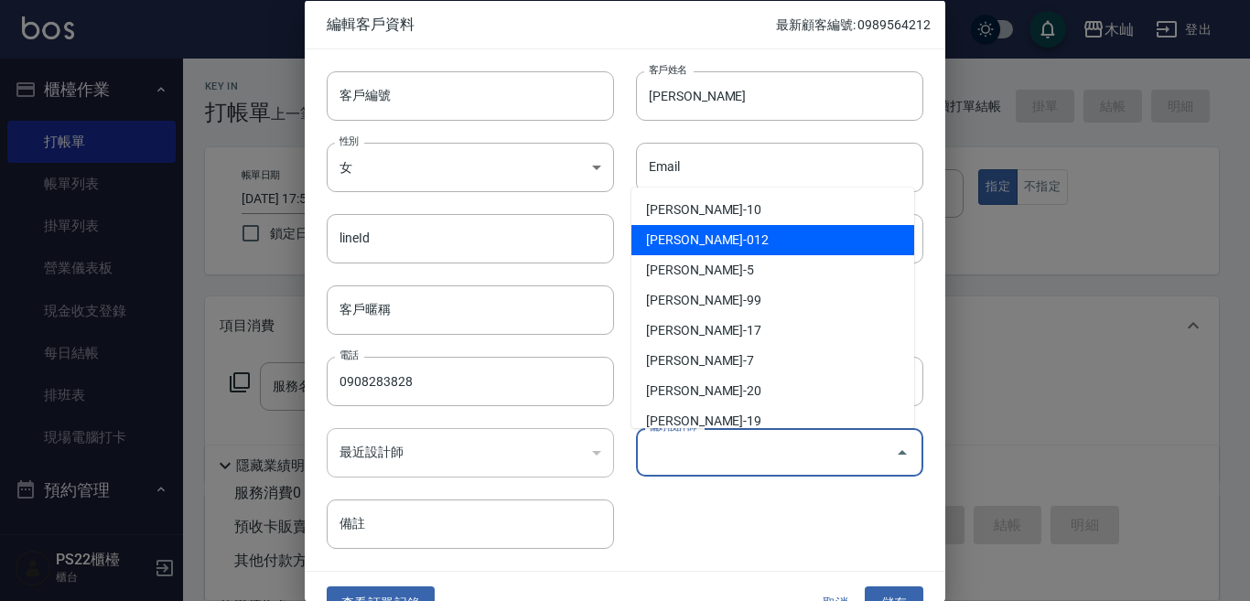
click at [809, 252] on li "[PERSON_NAME]-012" at bounding box center [772, 240] width 283 height 30
type input "[PERSON_NAME]"
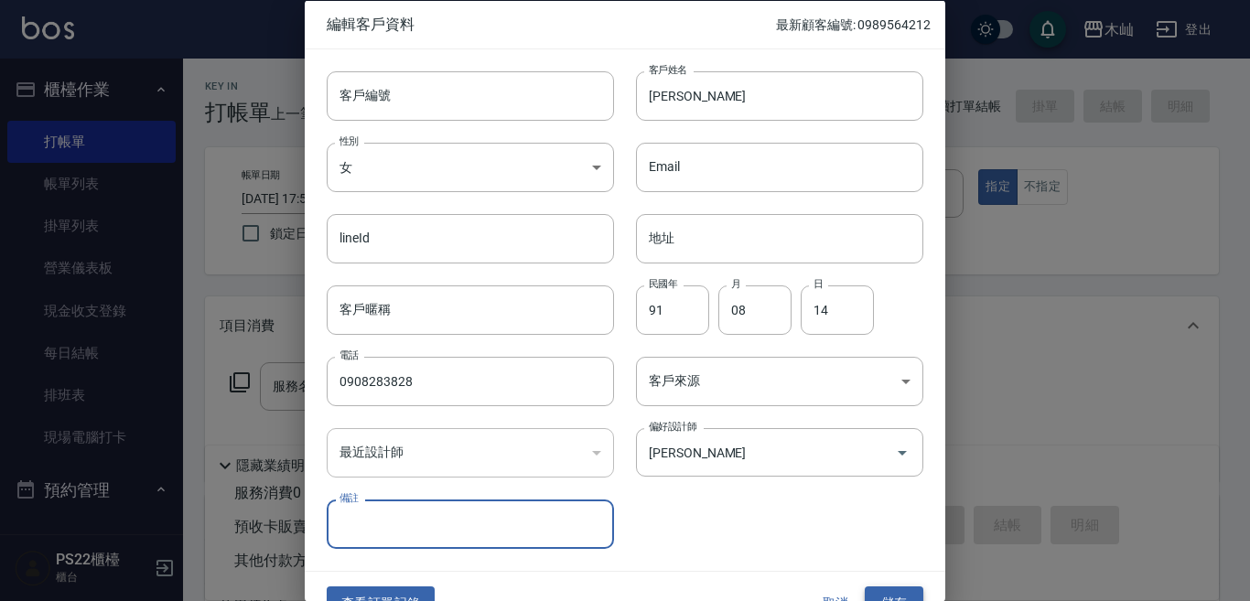
click at [878, 598] on button "儲存" at bounding box center [894, 604] width 59 height 34
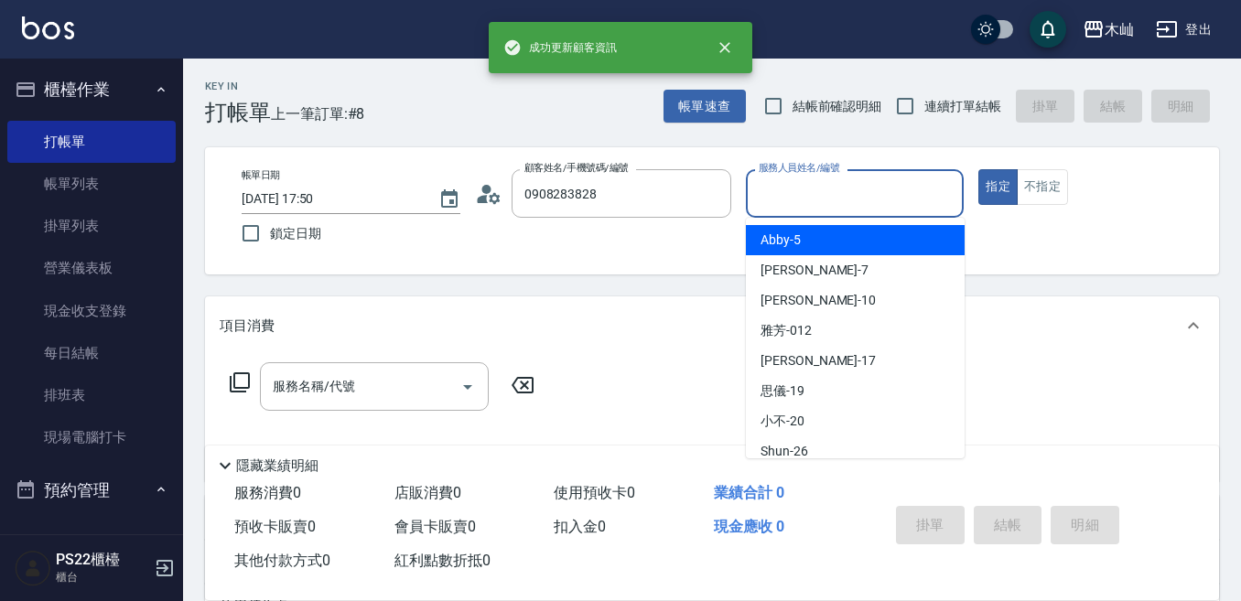
click at [785, 178] on div "服務人員姓名/編號 服務人員姓名/編號" at bounding box center [855, 193] width 219 height 48
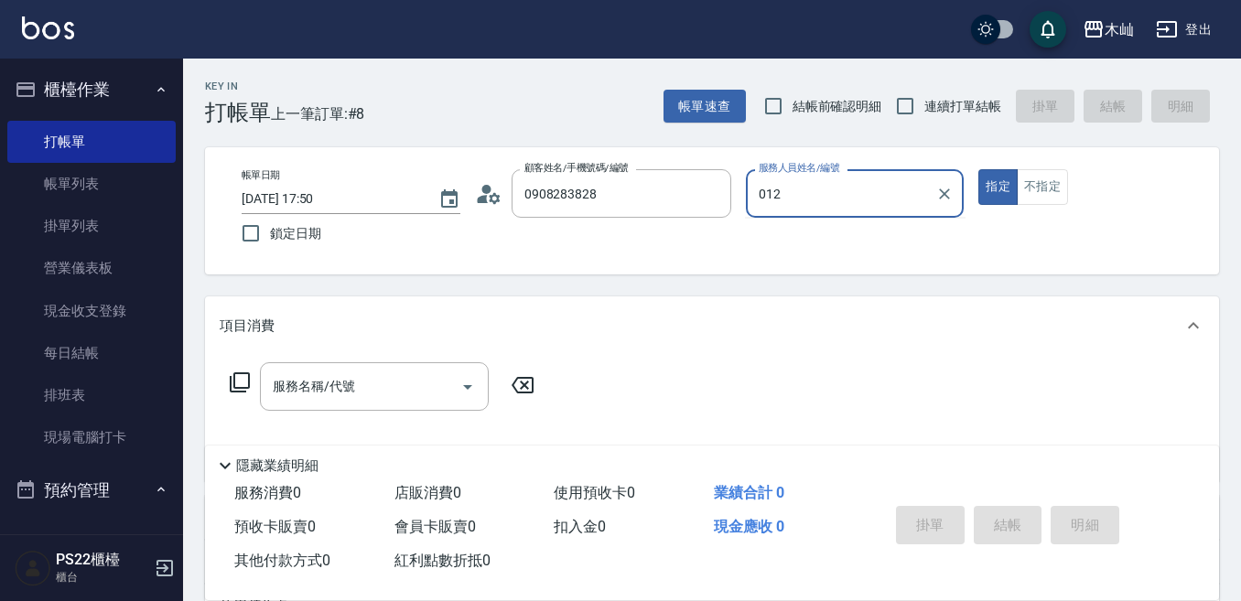
type input "雅芳-012"
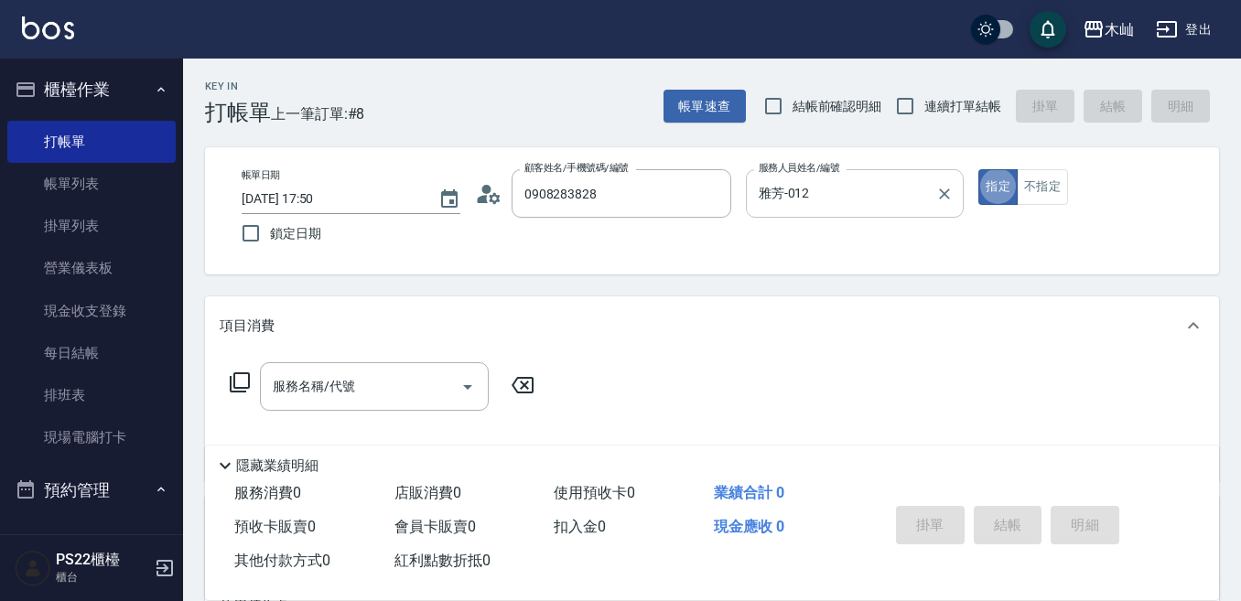
type button "true"
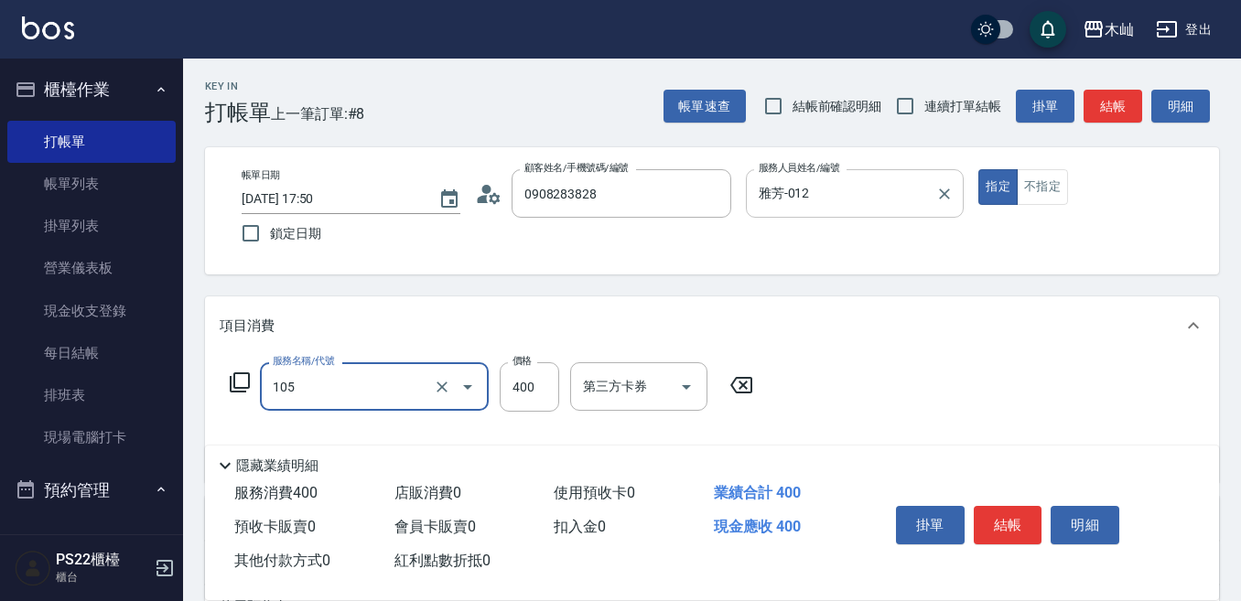
type input "A級單剪(105)"
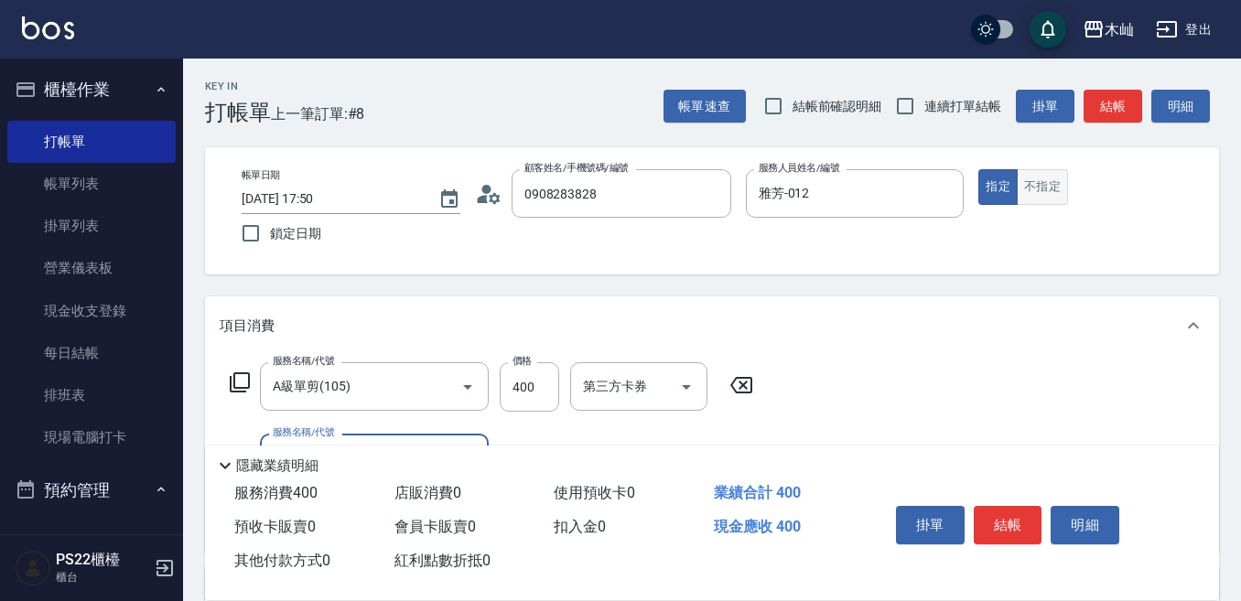
click at [1050, 179] on button "不指定" at bounding box center [1042, 187] width 51 height 36
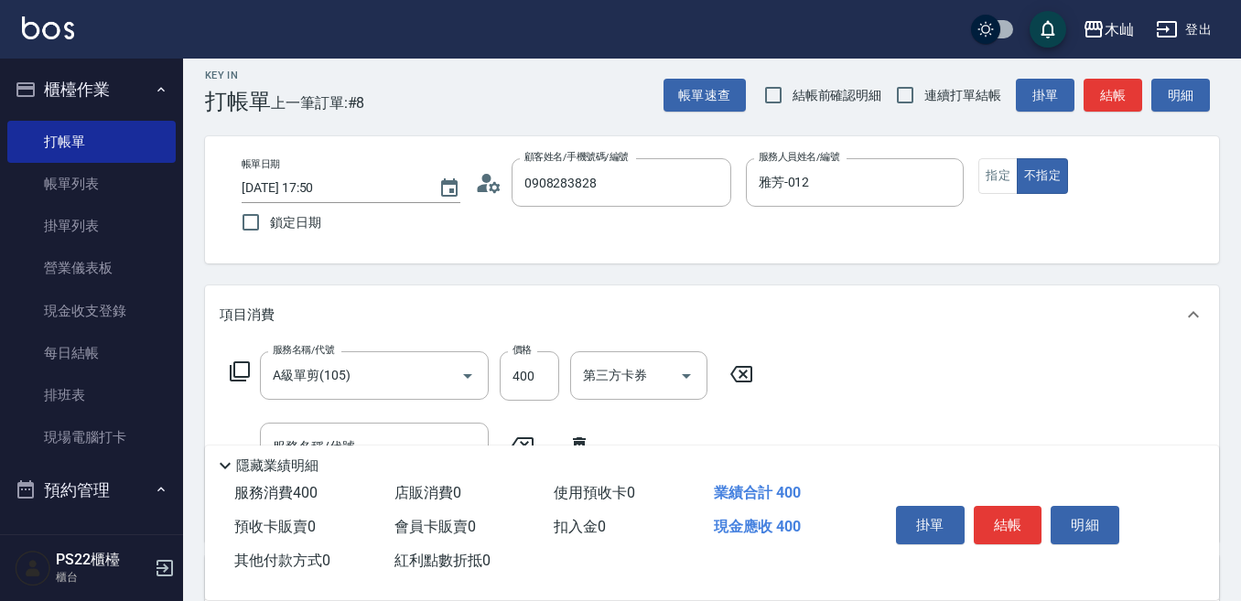
scroll to position [92, 0]
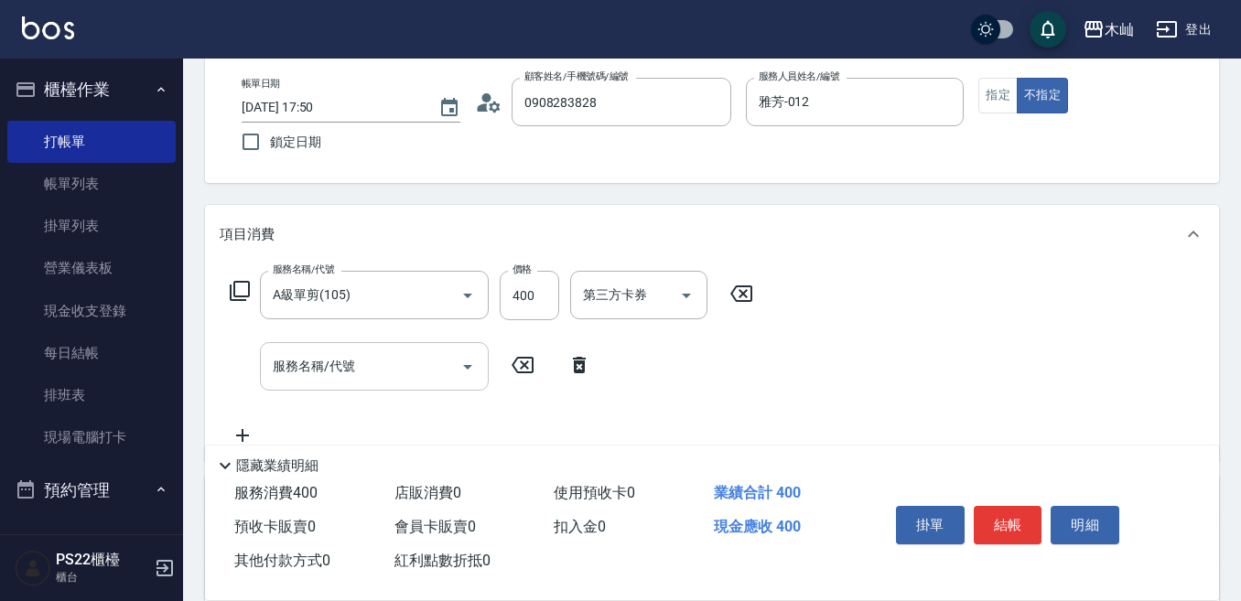
click at [428, 378] on input "服務名稱/代號" at bounding box center [360, 366] width 185 height 32
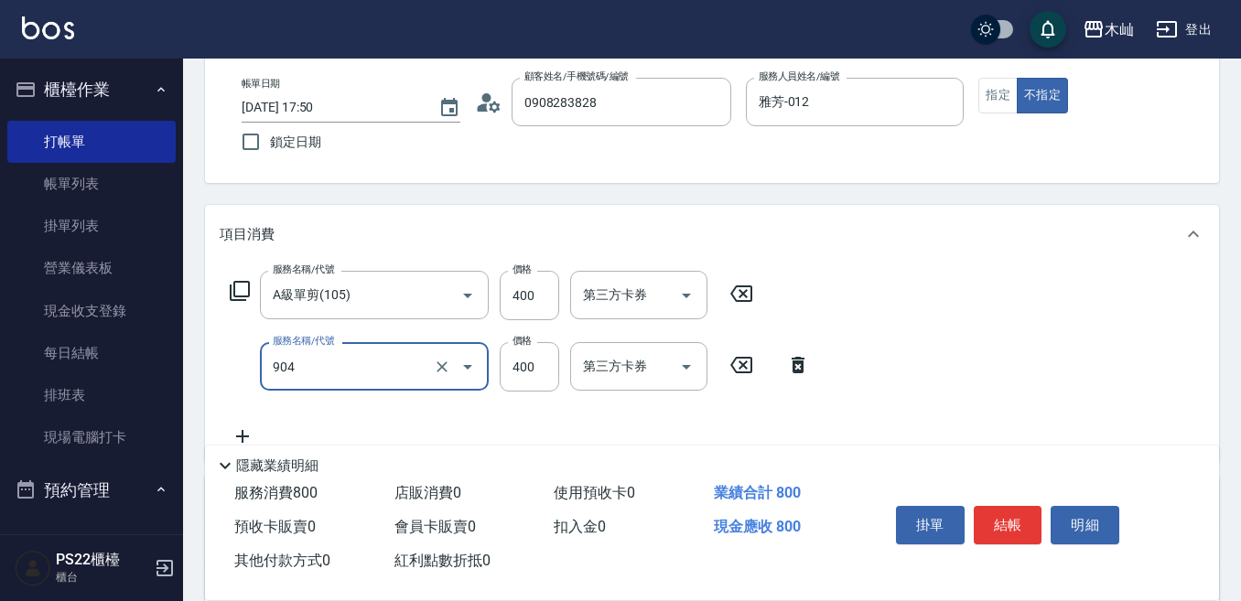
type input "精油洗+瞬護(904)"
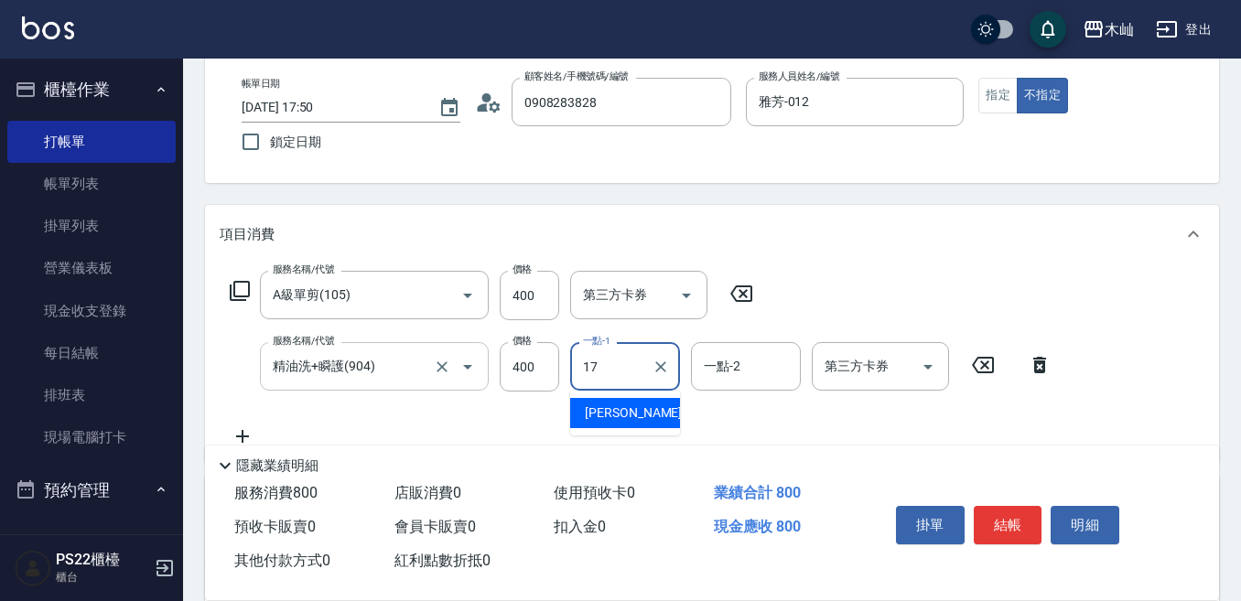
type input "[PERSON_NAME]-17"
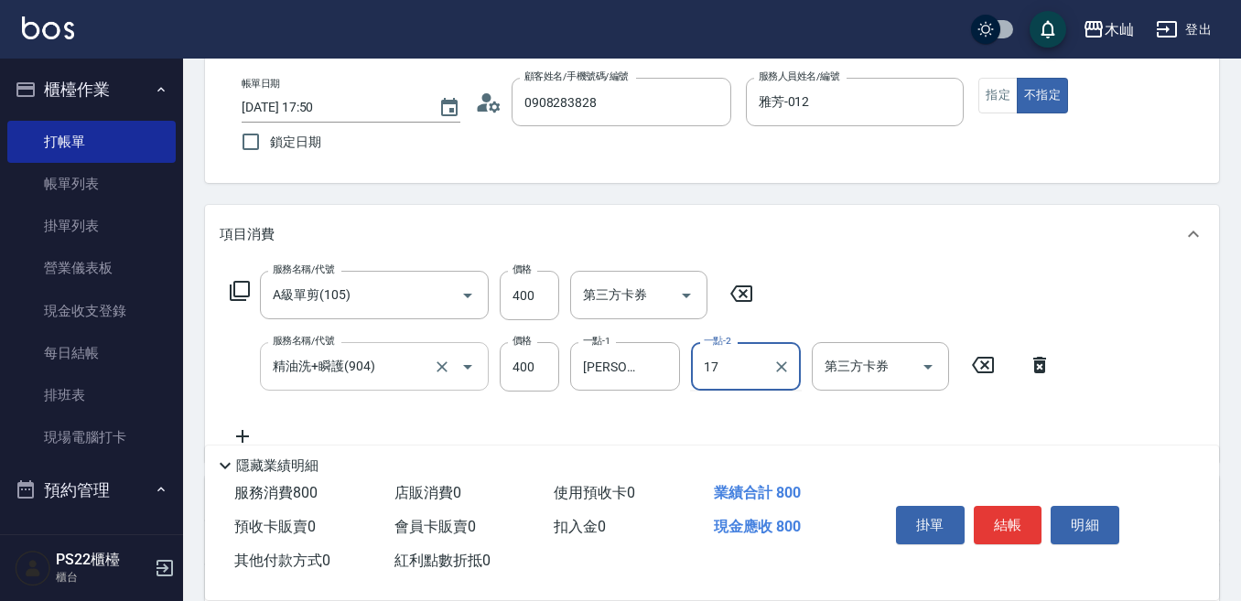
type input "[PERSON_NAME]-17"
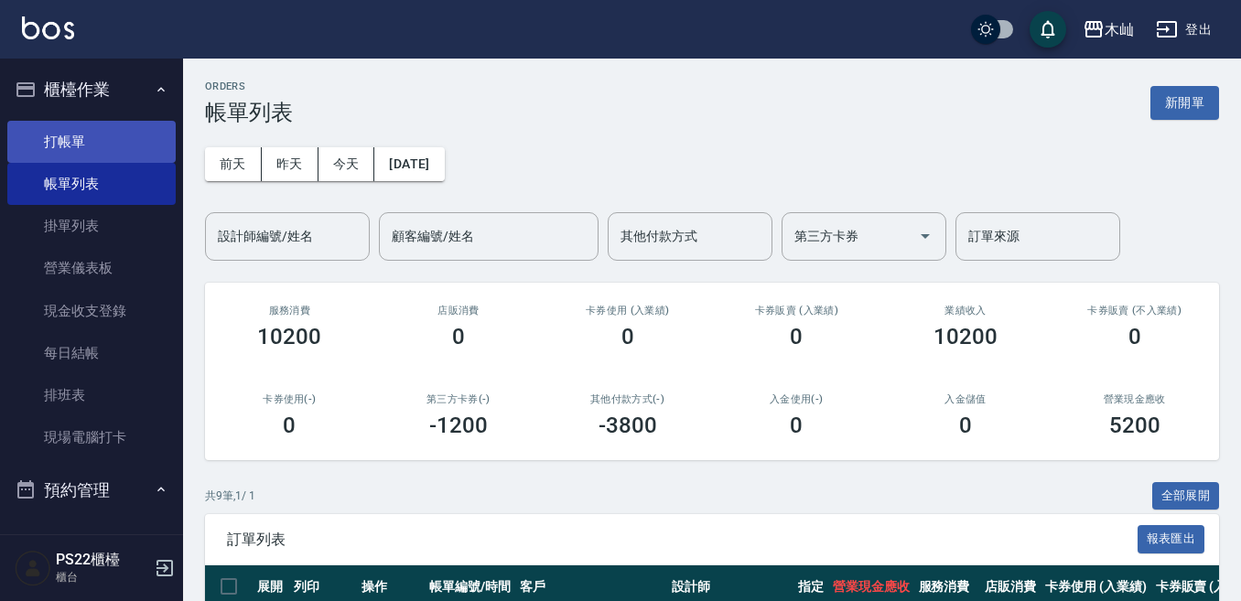
click at [130, 134] on link "打帳單" at bounding box center [91, 142] width 168 height 42
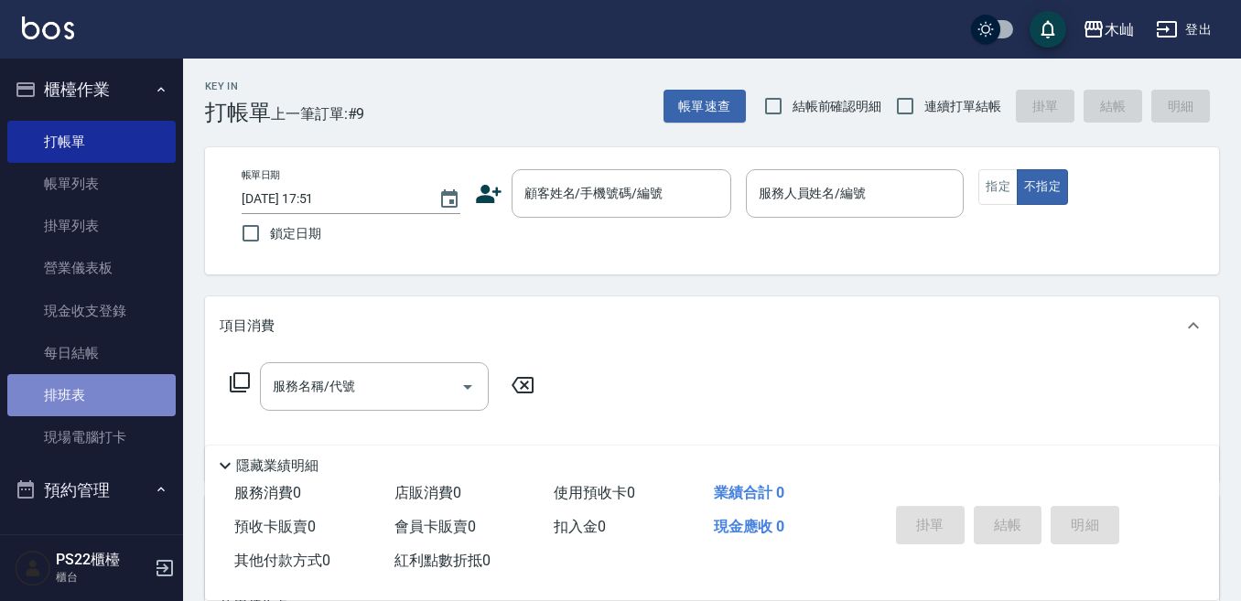
click at [103, 396] on link "排班表" at bounding box center [91, 395] width 168 height 42
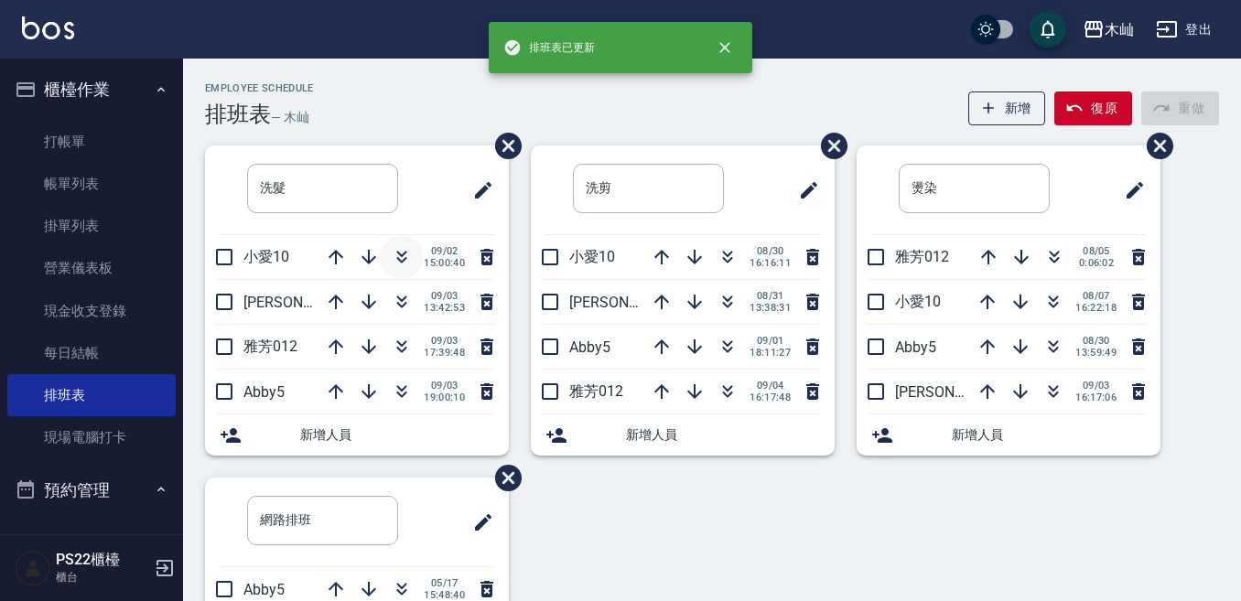
click at [397, 261] on icon "button" at bounding box center [402, 260] width 10 height 6
